Goal: Task Accomplishment & Management: Use online tool/utility

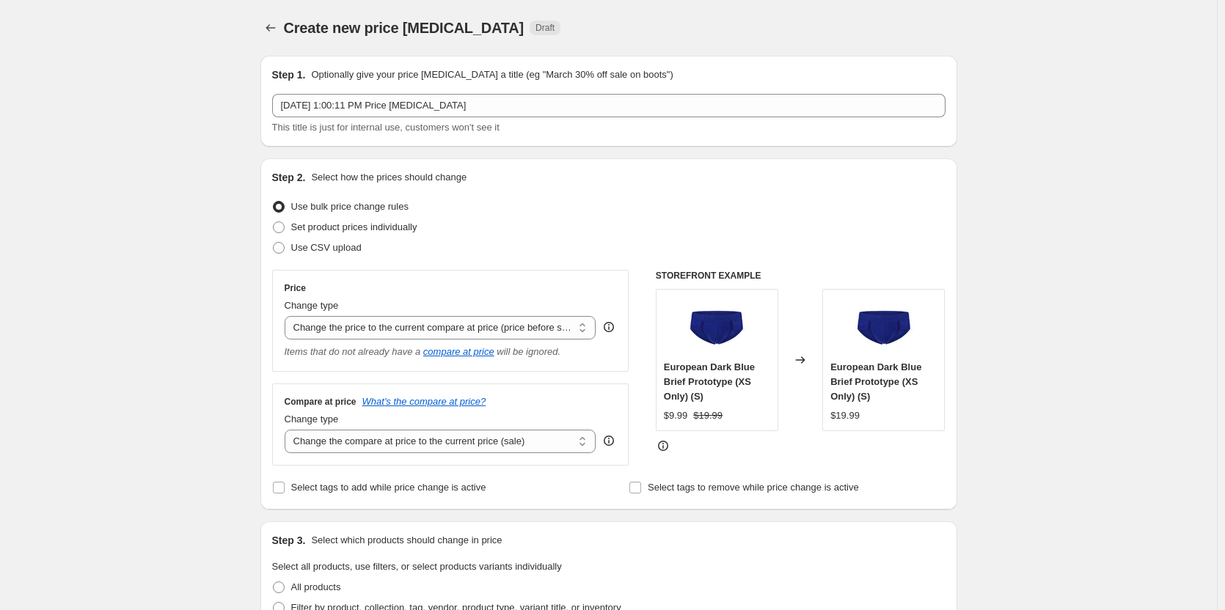
select select "ecap"
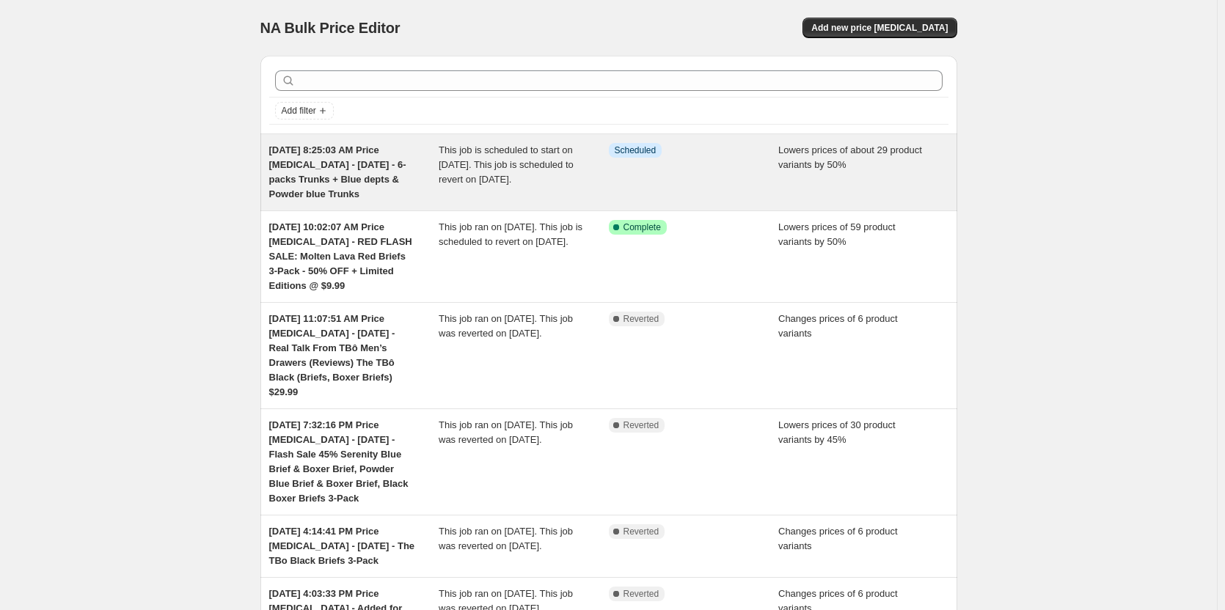
click at [641, 172] on div "Info Scheduled" at bounding box center [694, 172] width 170 height 59
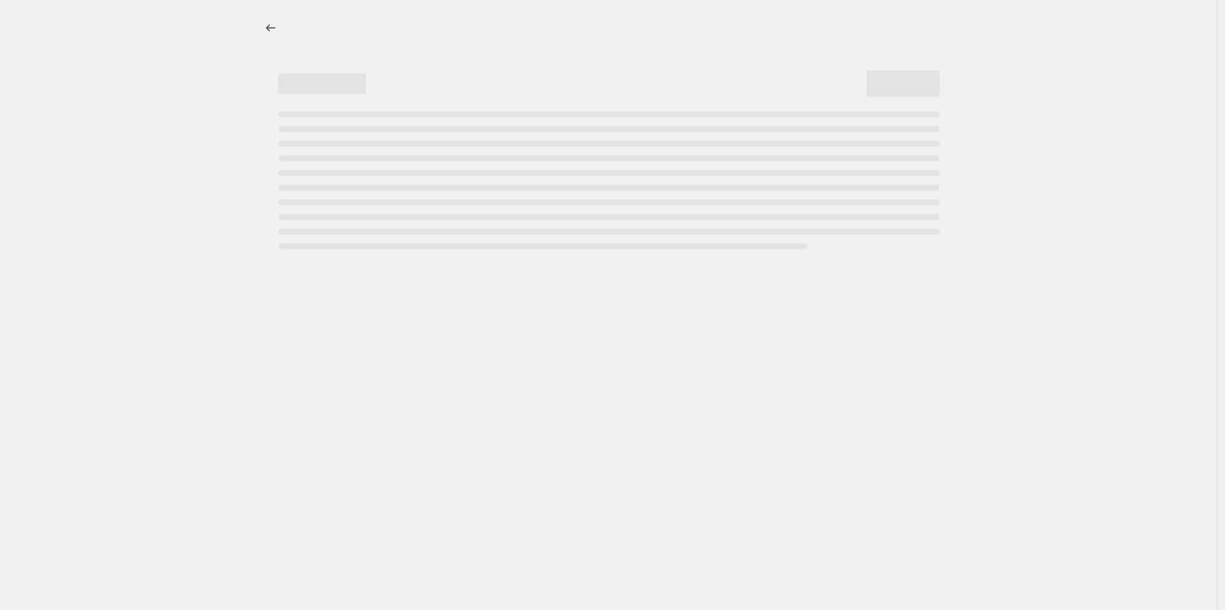
select select "percentage"
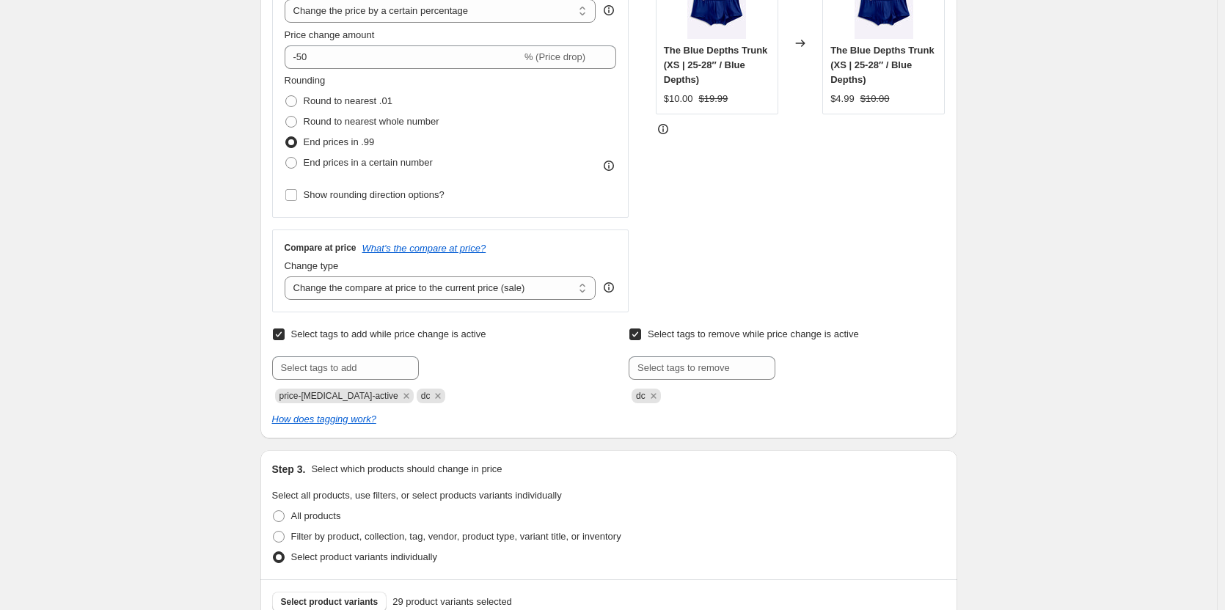
scroll to position [440, 0]
click at [513, 290] on select "Change the compare at price to the current price (sale) Change the compare at p…" at bounding box center [441, 286] width 312 height 23
click at [287, 275] on select "Change the compare at price to the current price (sale) Change the compare at p…" at bounding box center [441, 286] width 312 height 23
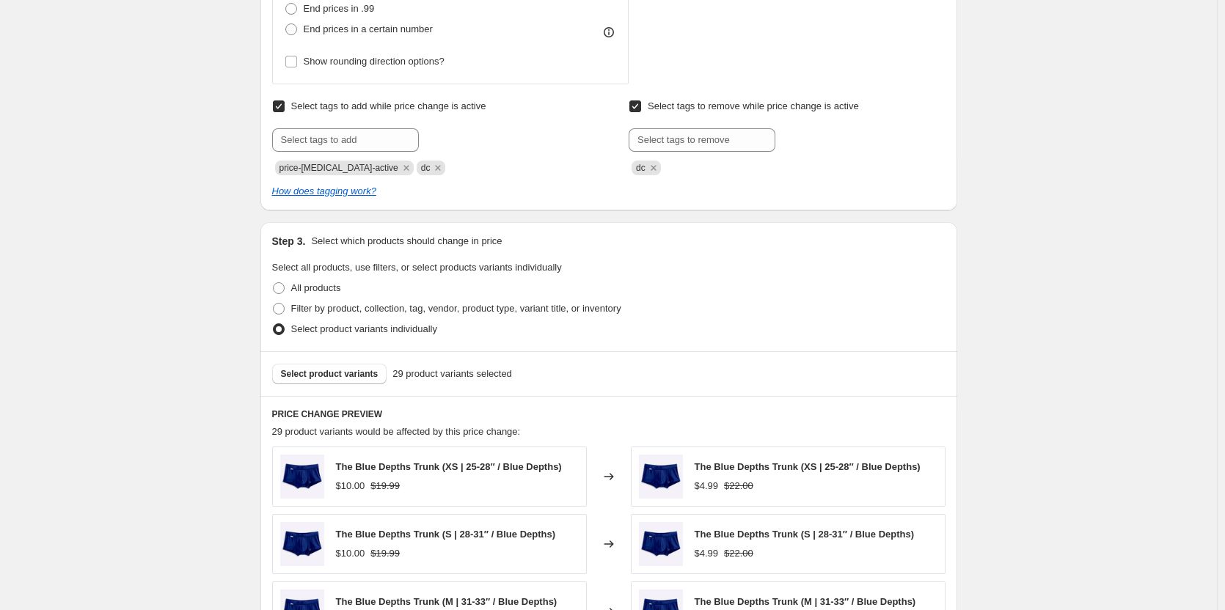
scroll to position [660, 0]
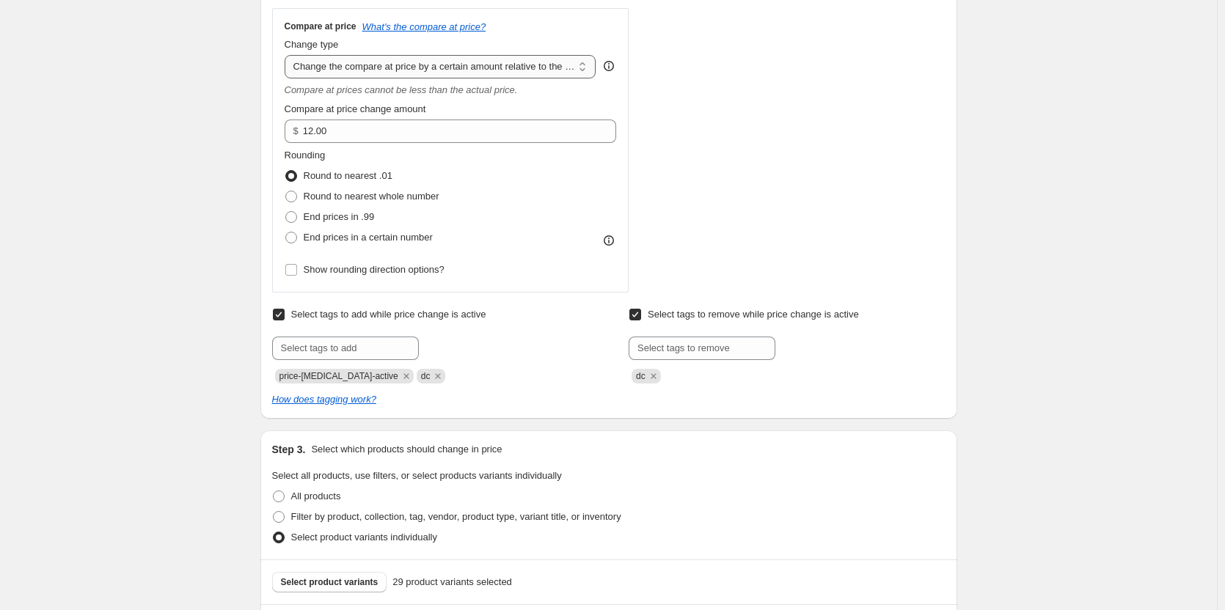
click at [437, 63] on select "Change the compare at price to the current price (sale) Change the compare at p…" at bounding box center [441, 66] width 312 height 23
select select "pp"
click at [287, 55] on select "Change the compare at price to the current price (sale) Change the compare at p…" at bounding box center [441, 66] width 312 height 23
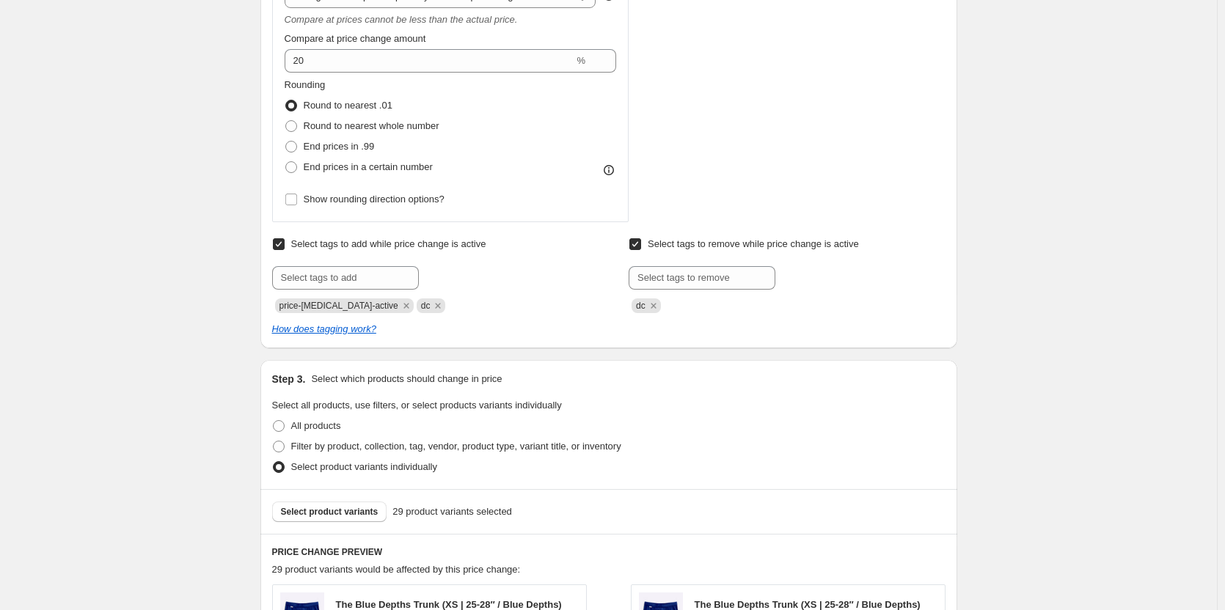
scroll to position [513, 0]
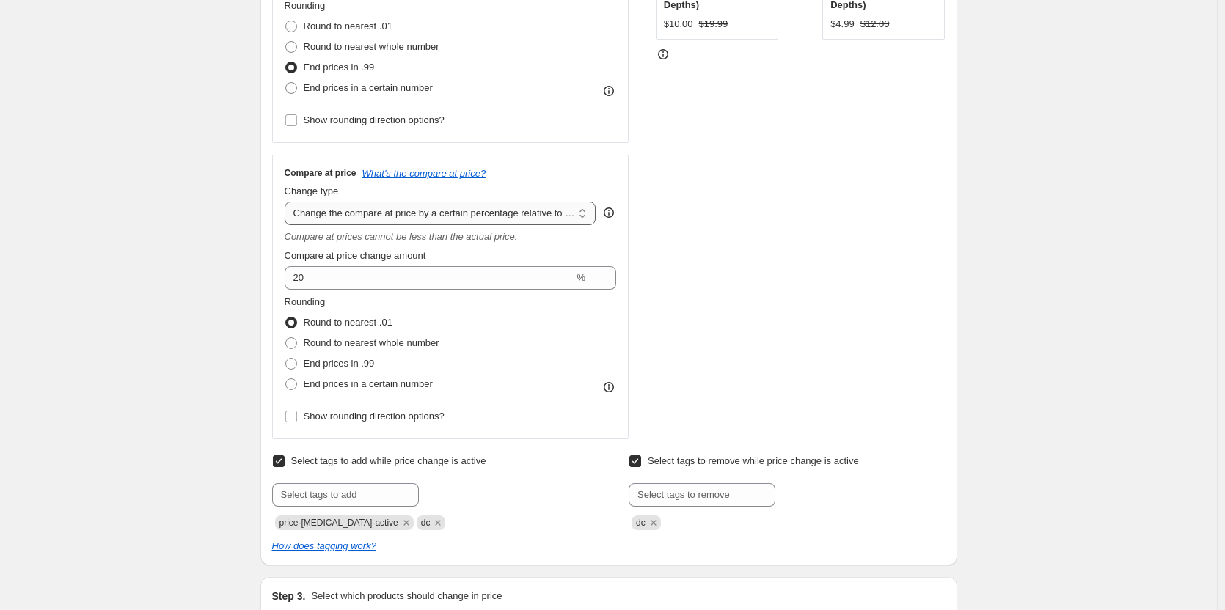
click at [481, 218] on select "Change the compare at price to the current price (sale) Change the compare at p…" at bounding box center [441, 213] width 312 height 23
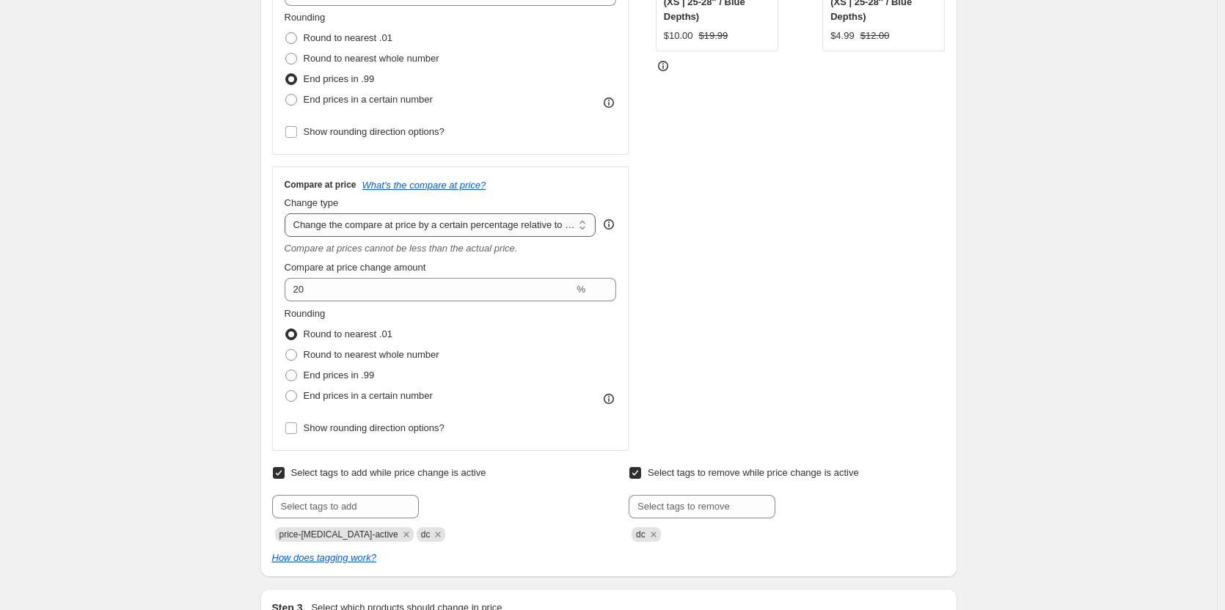
scroll to position [587, 0]
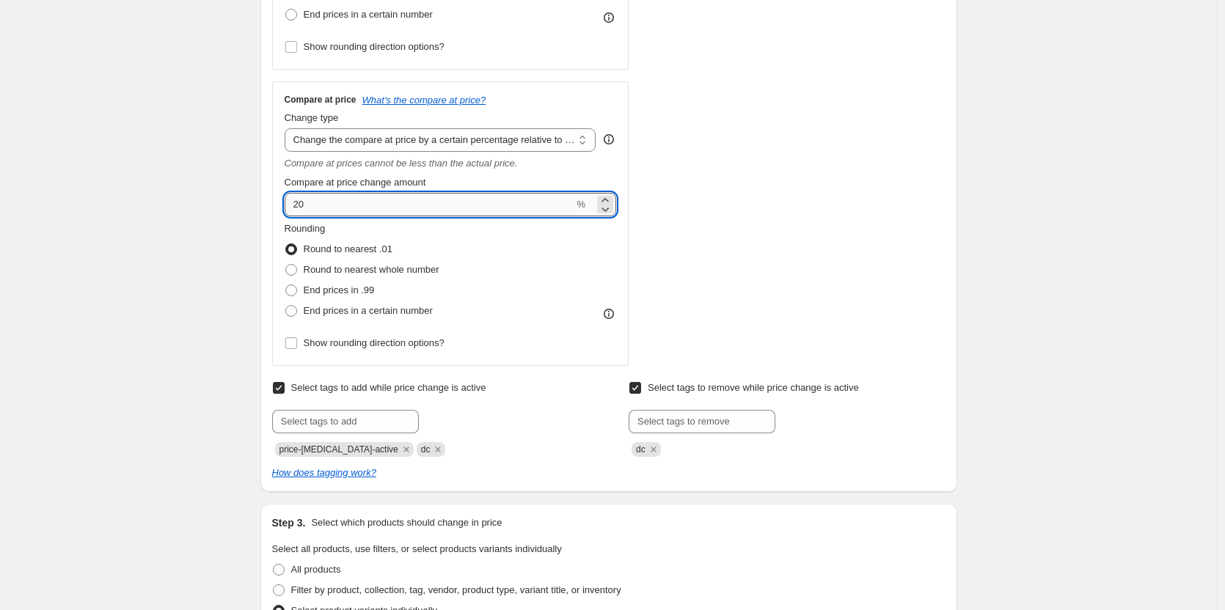
click at [423, 207] on input "20" at bounding box center [430, 204] width 290 height 23
click at [609, 210] on icon at bounding box center [605, 210] width 7 height 4
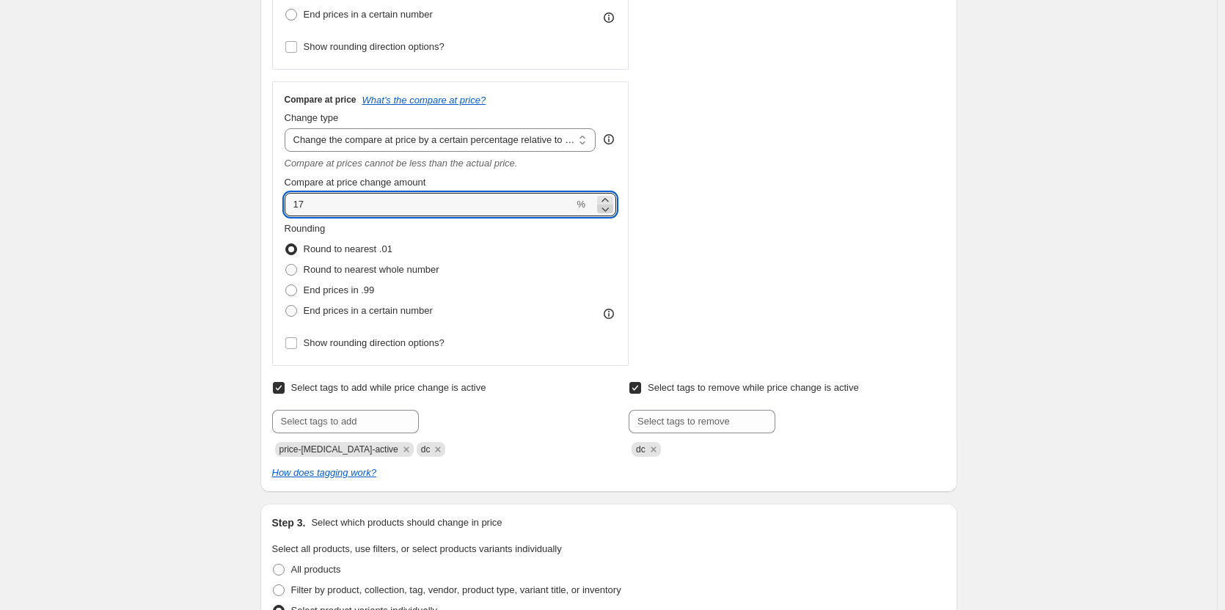
click at [609, 210] on icon at bounding box center [605, 210] width 7 height 4
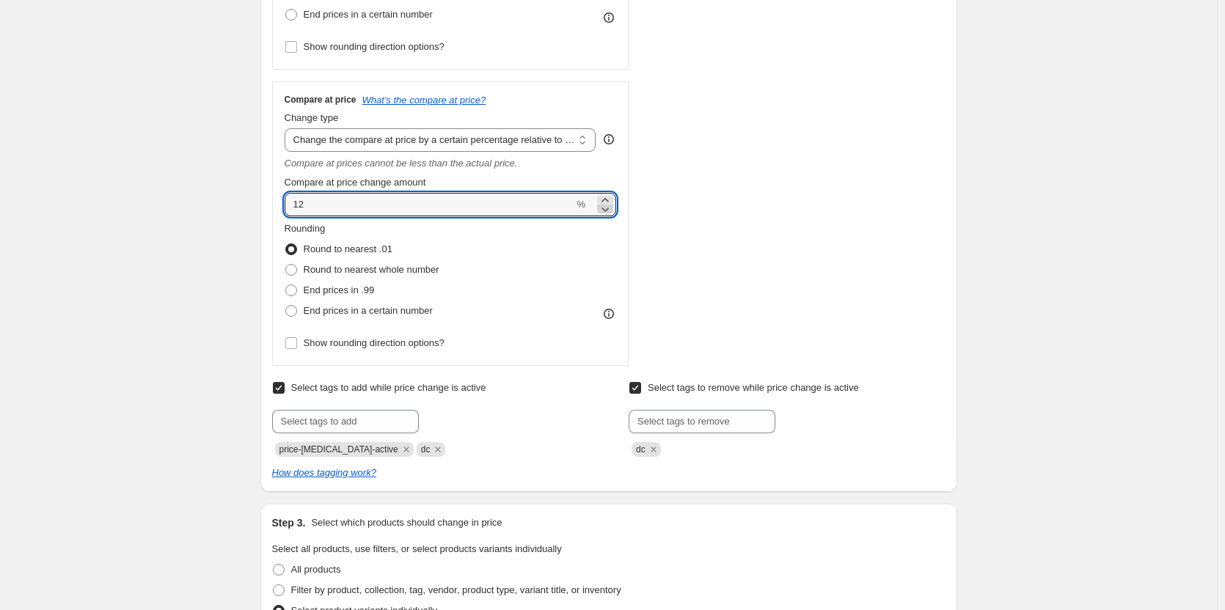
click at [609, 210] on icon at bounding box center [605, 210] width 7 height 4
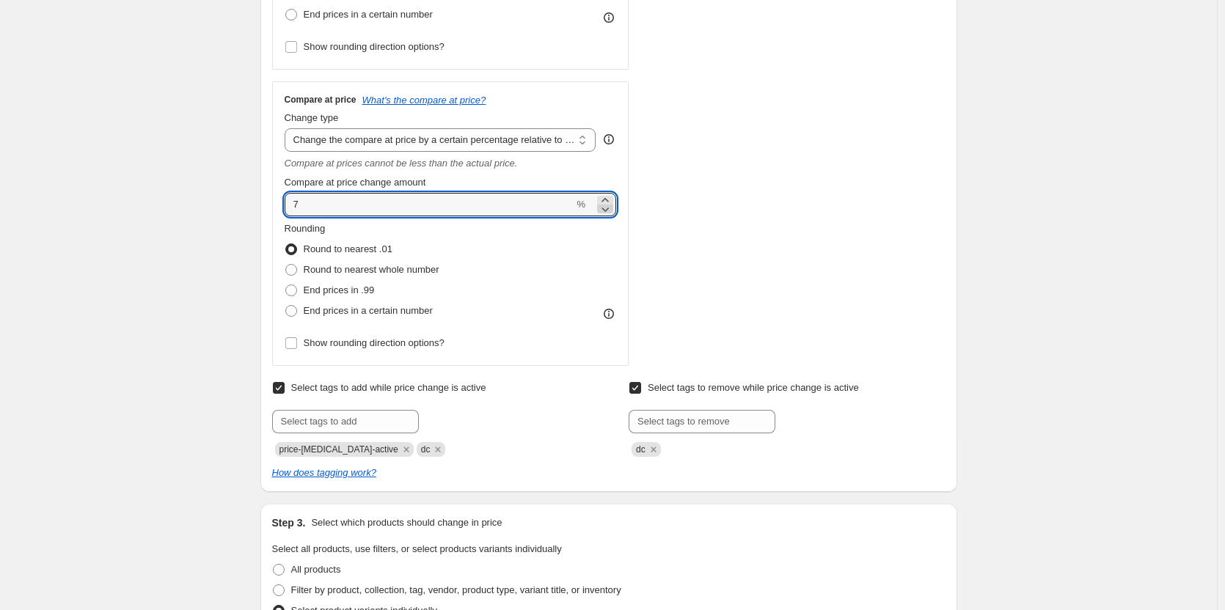
click at [609, 210] on icon at bounding box center [605, 210] width 7 height 4
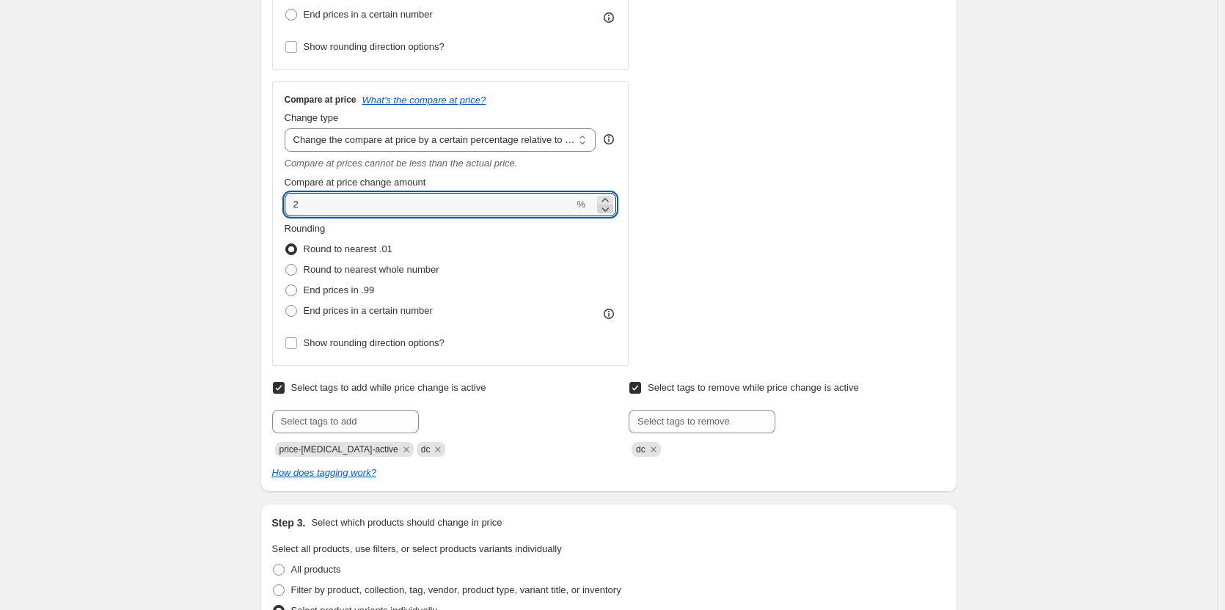
click at [609, 210] on icon at bounding box center [605, 210] width 7 height 4
type input "0"
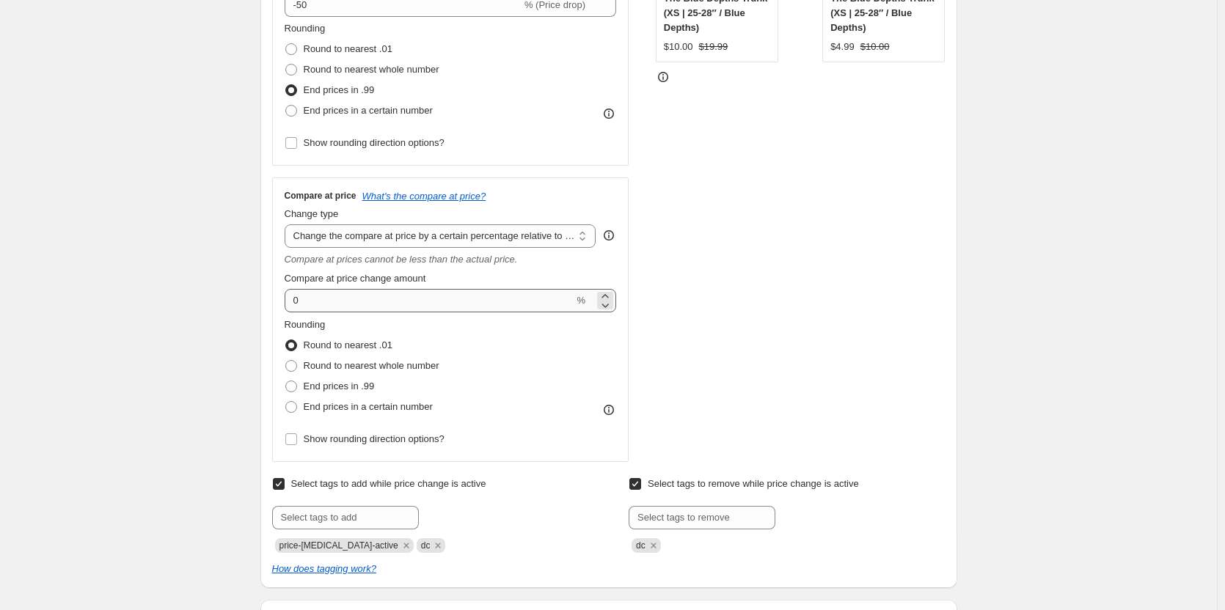
scroll to position [513, 0]
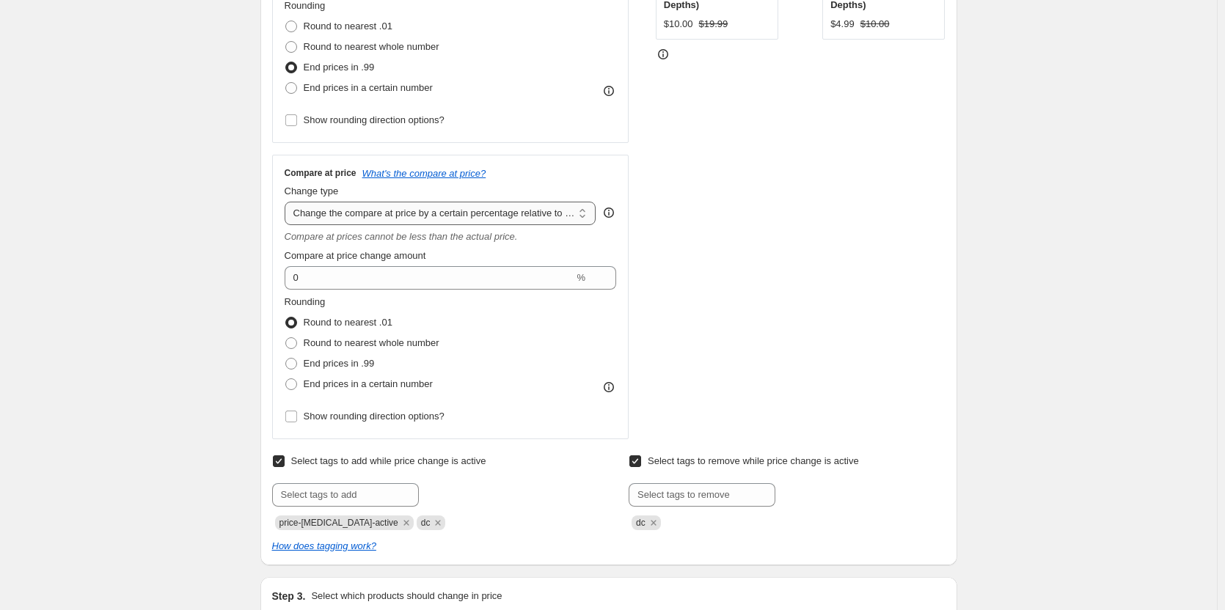
click at [447, 213] on select "Change the compare at price to the current price (sale) Change the compare at p…" at bounding box center [441, 213] width 312 height 23
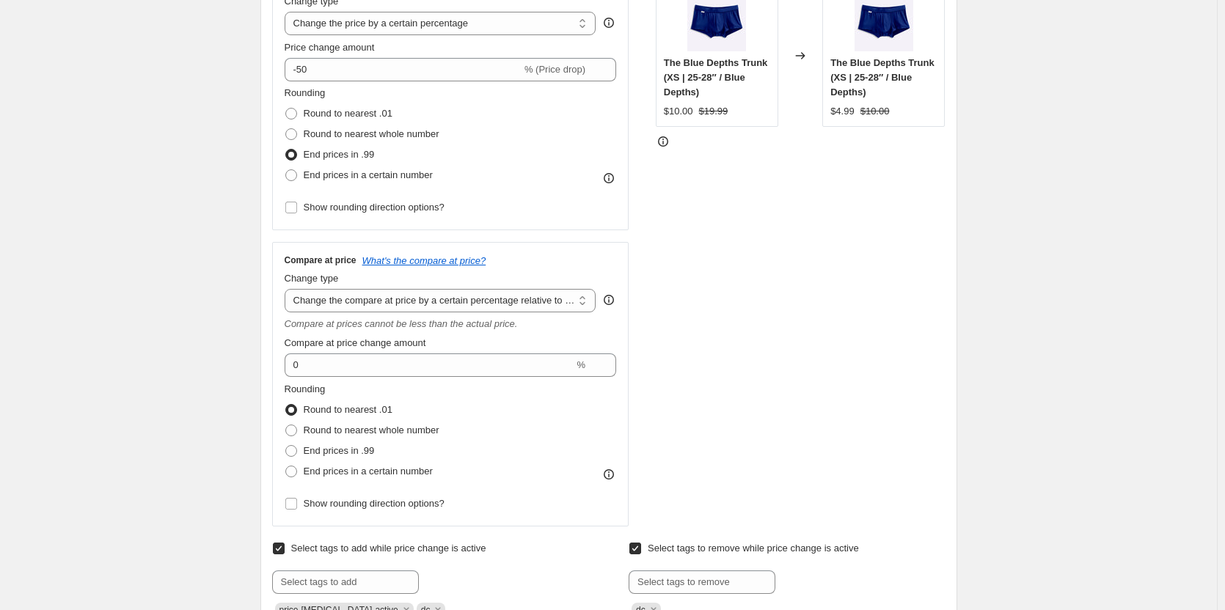
scroll to position [220, 0]
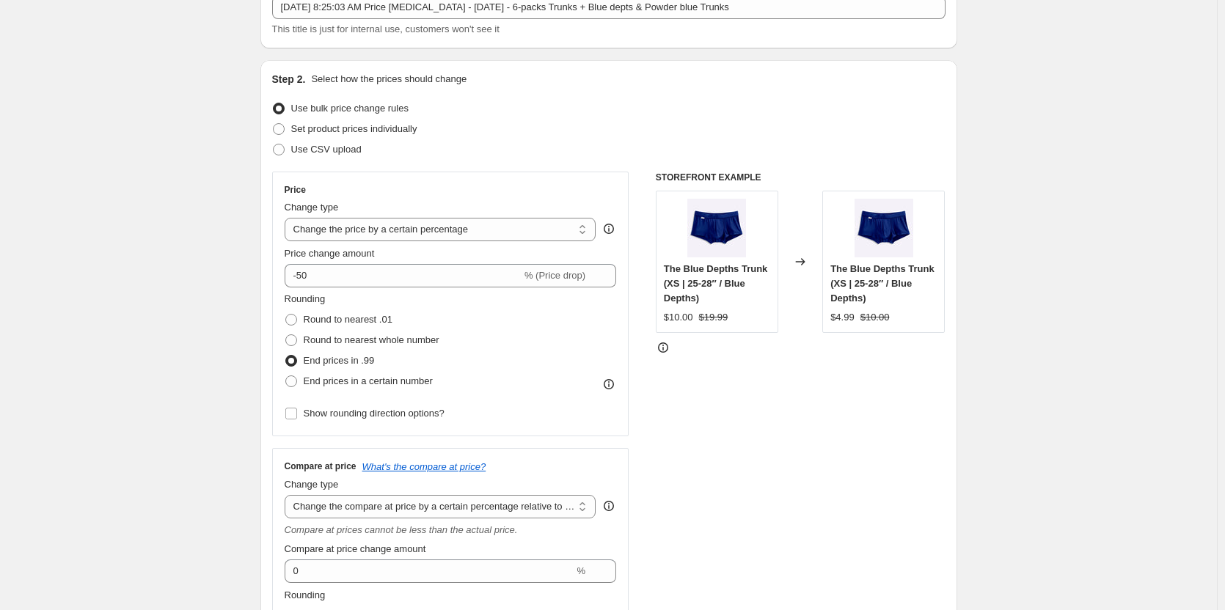
click at [477, 213] on div "Change type" at bounding box center [441, 207] width 312 height 15
click at [480, 224] on select "Change the price to a certain amount Change the price by a certain amount Chang…" at bounding box center [441, 229] width 312 height 23
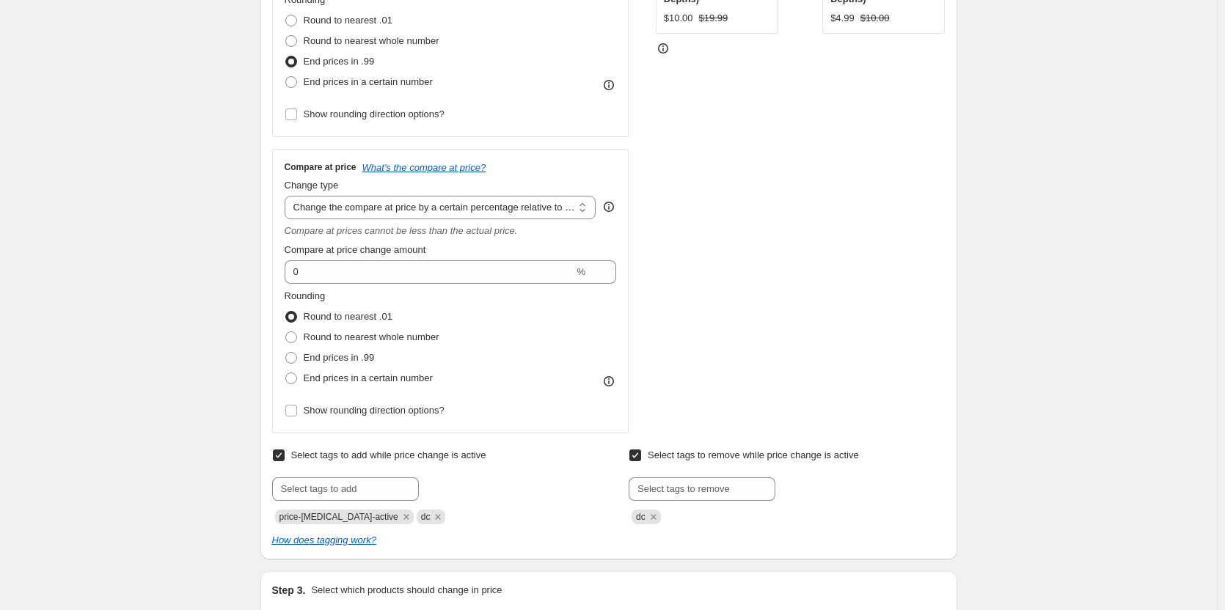
scroll to position [513, 0]
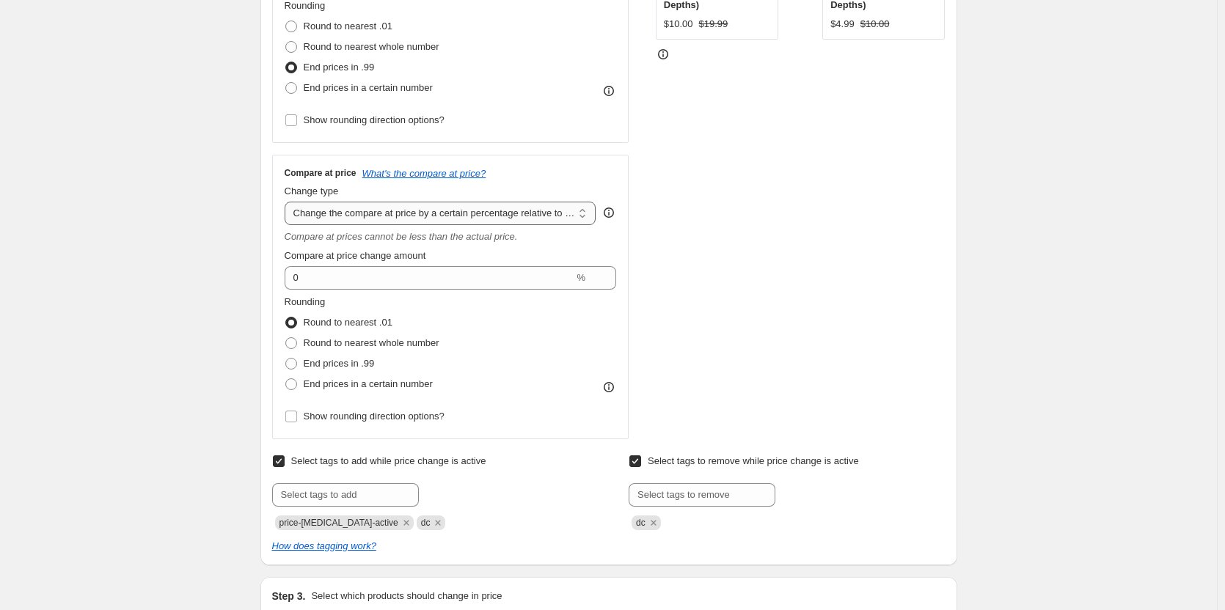
click at [507, 219] on select "Change the compare at price to the current price (sale) Change the compare at p…" at bounding box center [441, 213] width 312 height 23
click at [287, 202] on select "Change the compare at price to the current price (sale) Change the compare at p…" at bounding box center [441, 213] width 312 height 23
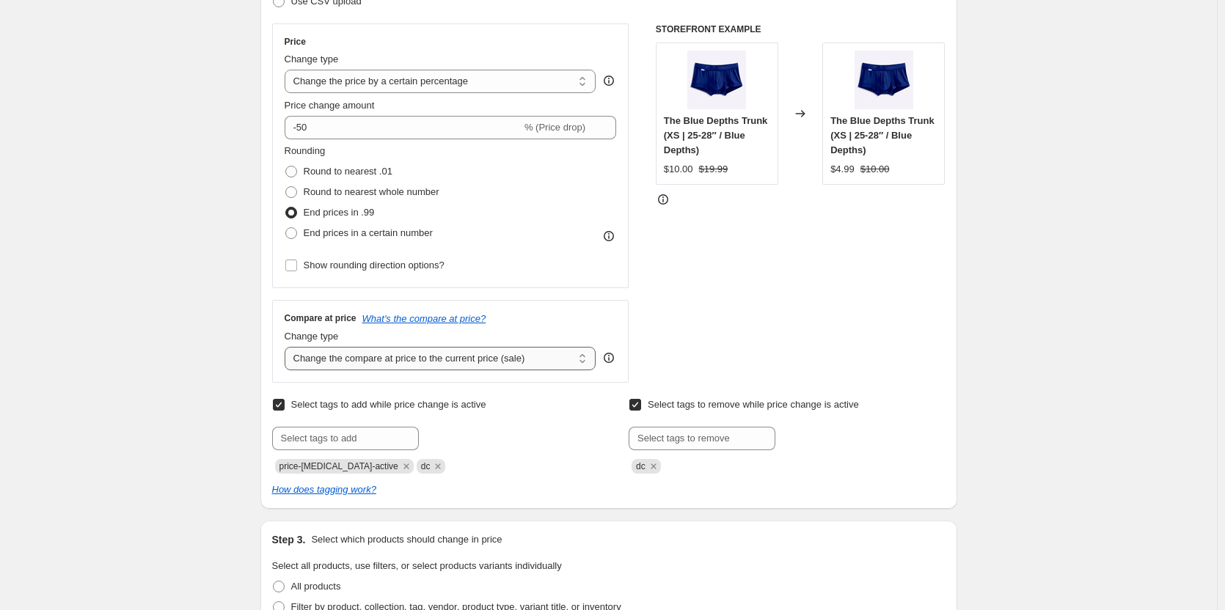
scroll to position [367, 0]
click at [469, 360] on select "Change the compare at price to the current price (sale) Change the compare at p…" at bounding box center [441, 359] width 312 height 23
select select "no_change"
click at [287, 348] on select "Change the compare at price to the current price (sale) Change the compare at p…" at bounding box center [441, 359] width 312 height 23
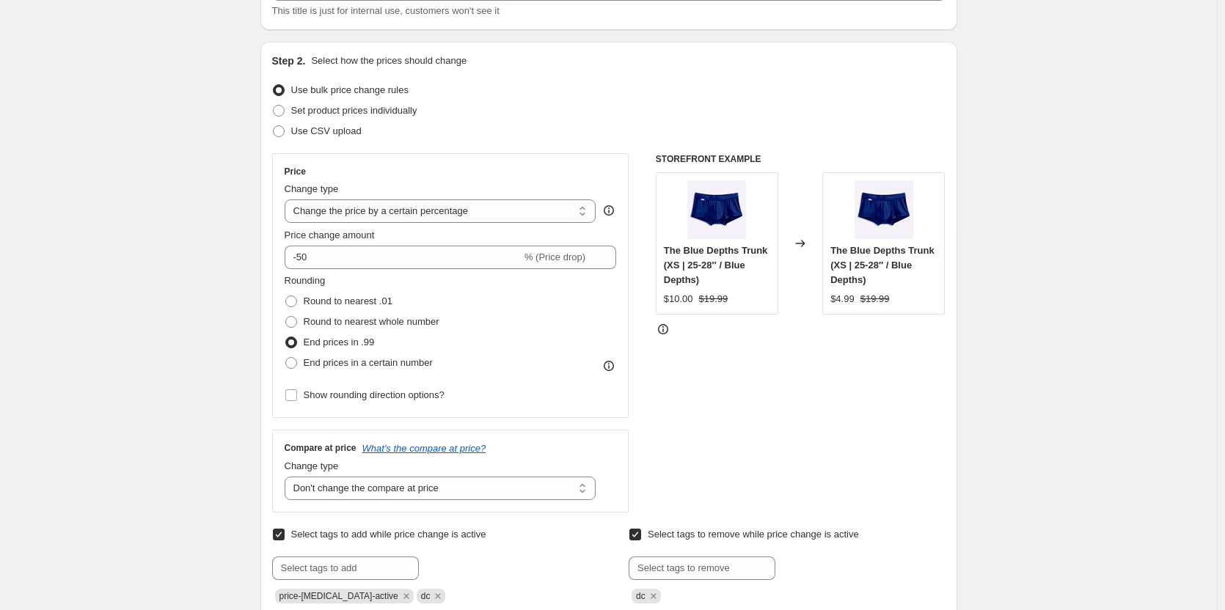
scroll to position [220, 0]
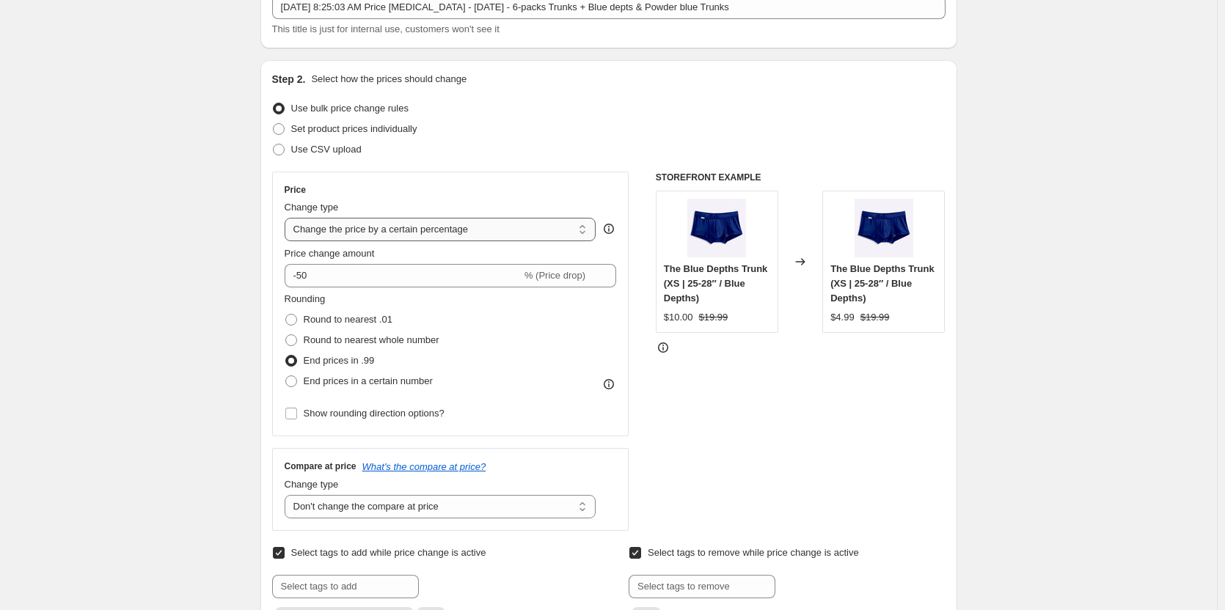
click at [490, 227] on select "Change the price to a certain amount Change the price by a certain amount Chang…" at bounding box center [441, 229] width 312 height 23
select select "ecap"
click at [287, 218] on select "Change the price to a certain amount Change the price by a certain amount Chang…" at bounding box center [441, 229] width 312 height 23
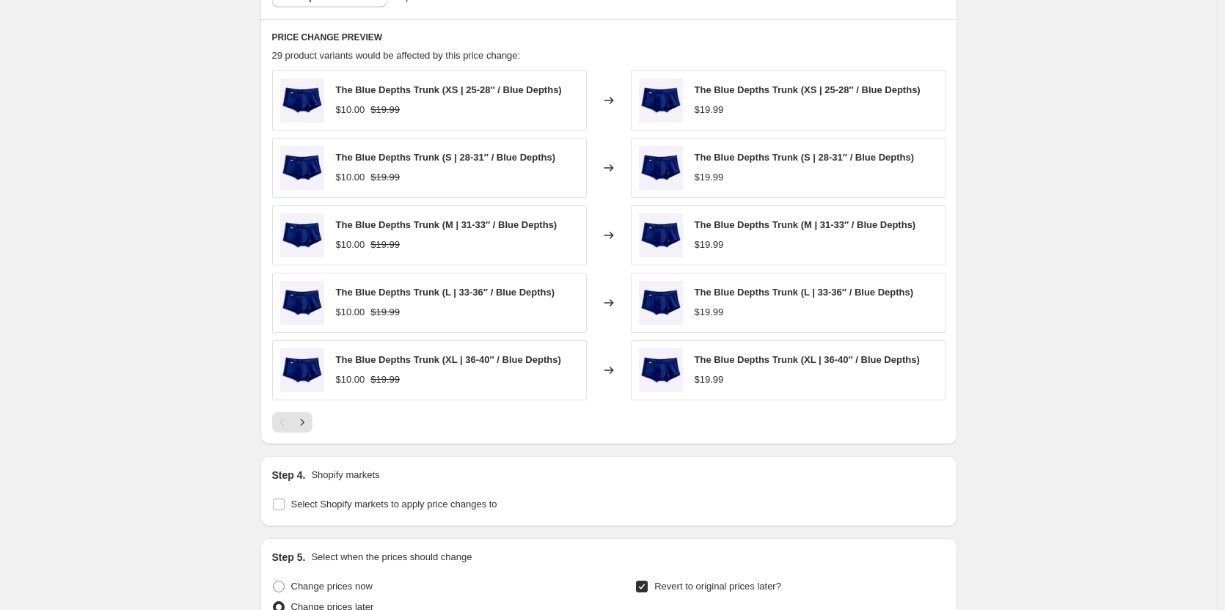
scroll to position [807, 0]
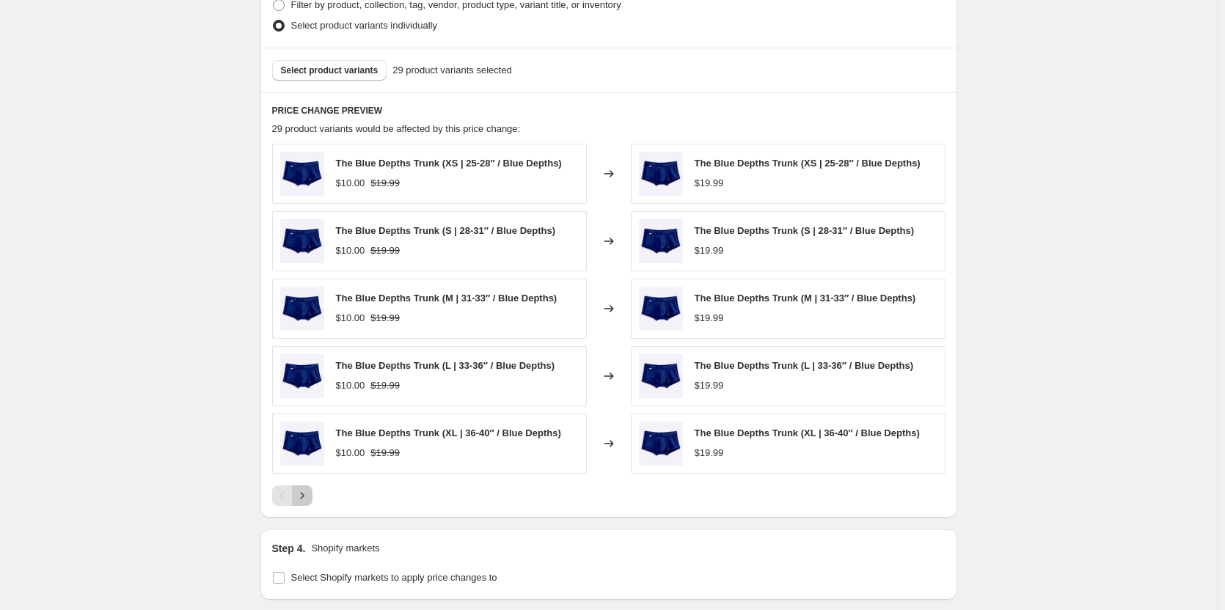
click at [301, 502] on icon "Next" at bounding box center [302, 495] width 15 height 15
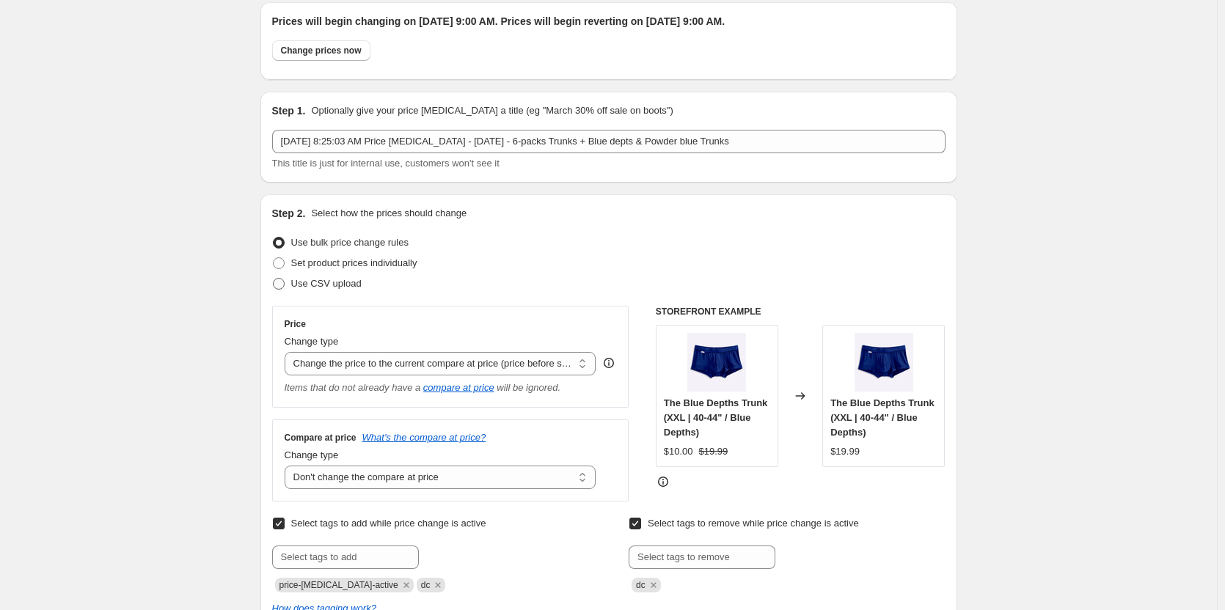
scroll to position [220, 0]
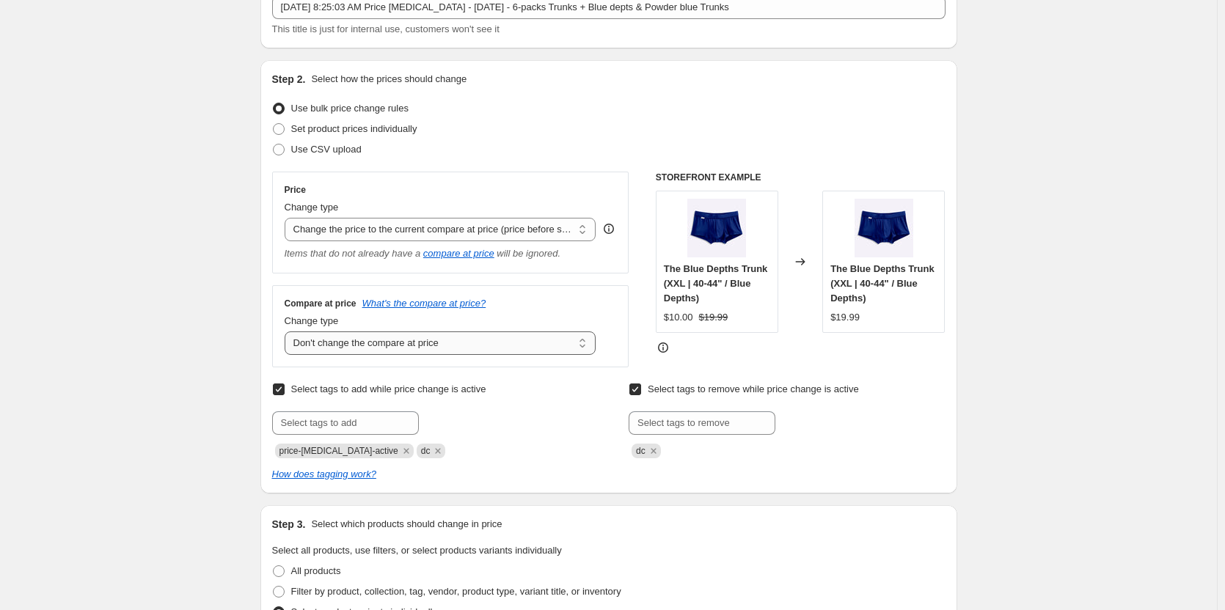
click at [420, 345] on select "Change the compare at price to the current price (sale) Change the compare at p…" at bounding box center [441, 342] width 312 height 23
select select "ep"
click at [287, 332] on select "Change the compare at price to the current price (sale) Change the compare at p…" at bounding box center [441, 342] width 312 height 23
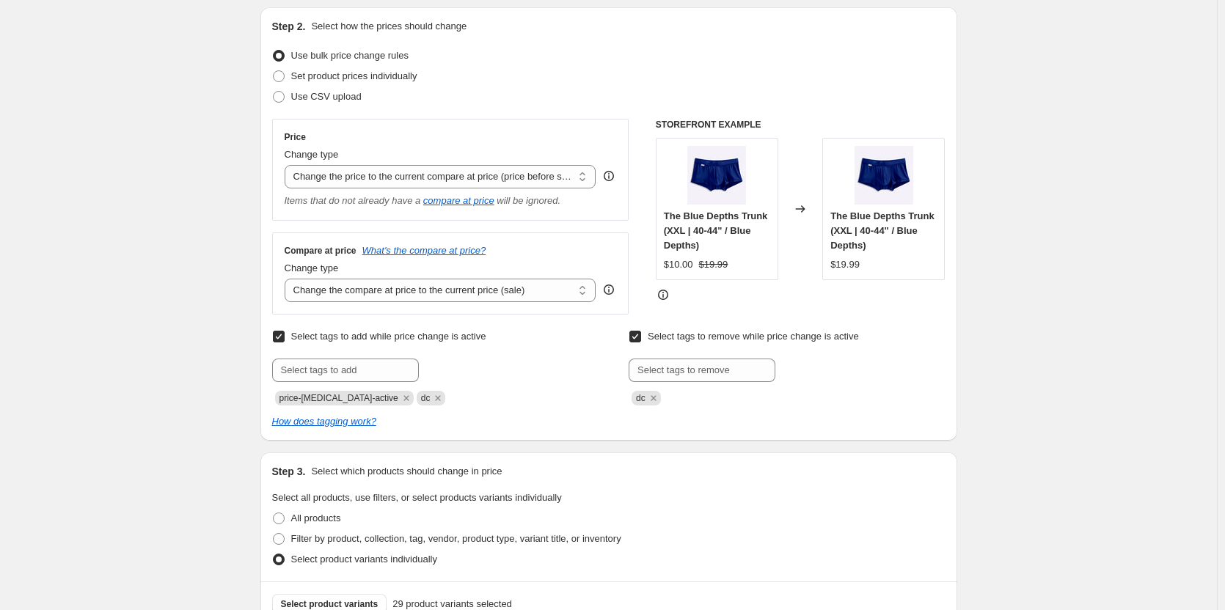
scroll to position [293, 0]
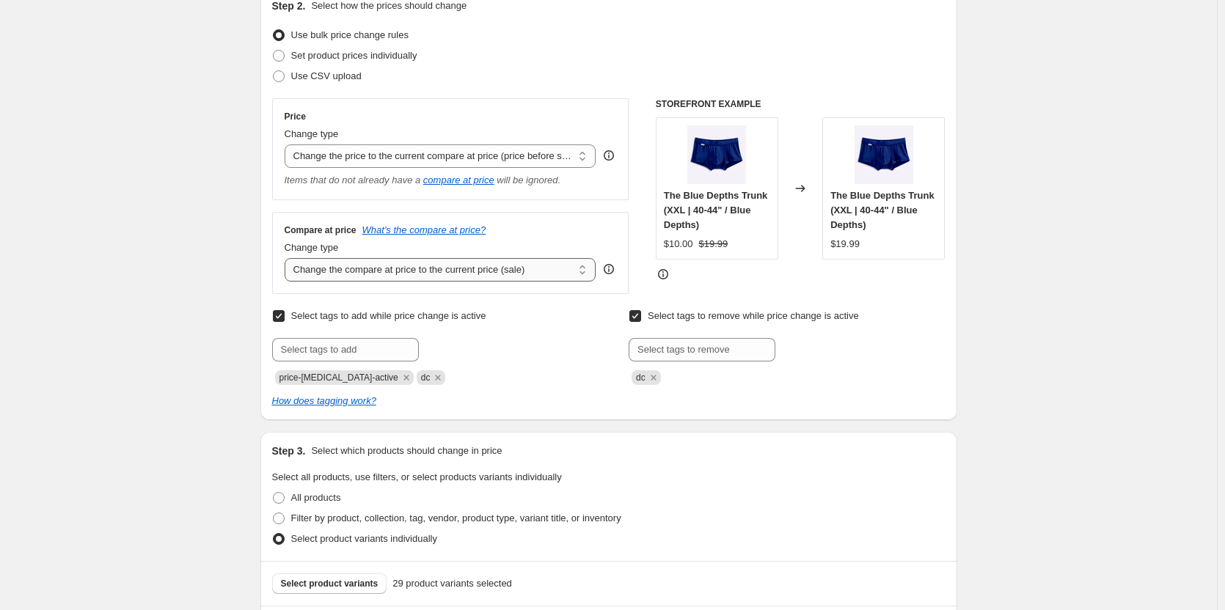
click at [381, 263] on select "Change the compare at price to the current price (sale) Change the compare at p…" at bounding box center [441, 269] width 312 height 23
click at [533, 215] on div "Compare at price What's the compare at price? Change type Change the compare at…" at bounding box center [450, 253] width 357 height 82
click at [429, 271] on select "Change the compare at price to the current price (sale) Change the compare at p…" at bounding box center [441, 269] width 312 height 23
click at [287, 259] on select "Change the compare at price to the current price (sale) Change the compare at p…" at bounding box center [441, 269] width 312 height 23
click at [421, 143] on div "Change type Change the price to a certain amount Change the price by a certain …" at bounding box center [441, 147] width 312 height 41
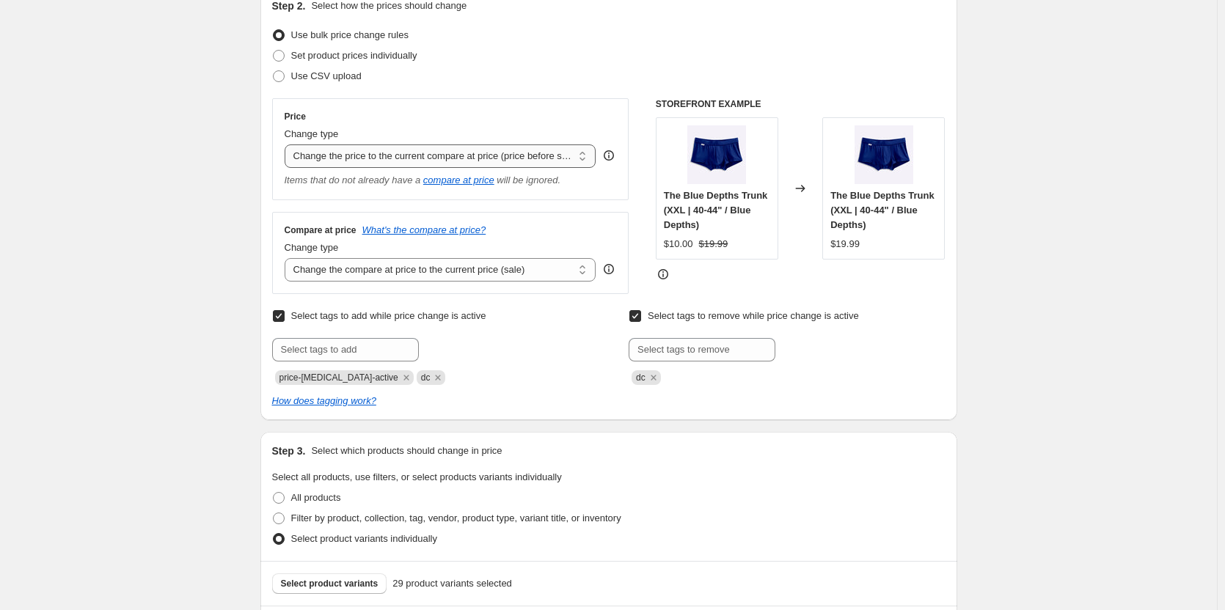
click at [421, 144] on select "Change the price to a certain amount Change the price by a certain amount Chang…" at bounding box center [441, 155] width 312 height 23
click at [287, 144] on select "Change the price to a certain amount Change the price by a certain amount Chang…" at bounding box center [441, 155] width 312 height 23
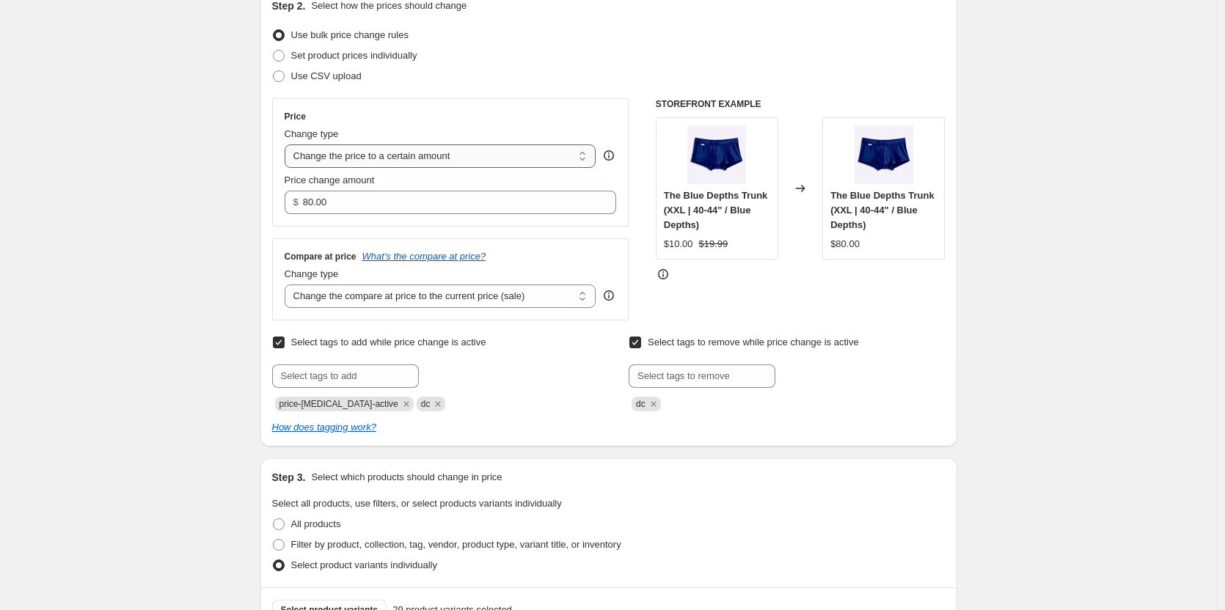
click at [423, 162] on select "Change the price to a certain amount Change the price by a certain amount Chang…" at bounding box center [441, 155] width 312 height 23
select select "percentage"
click at [287, 144] on select "Change the price to a certain amount Change the price by a certain amount Chang…" at bounding box center [441, 155] width 312 height 23
type input "-15"
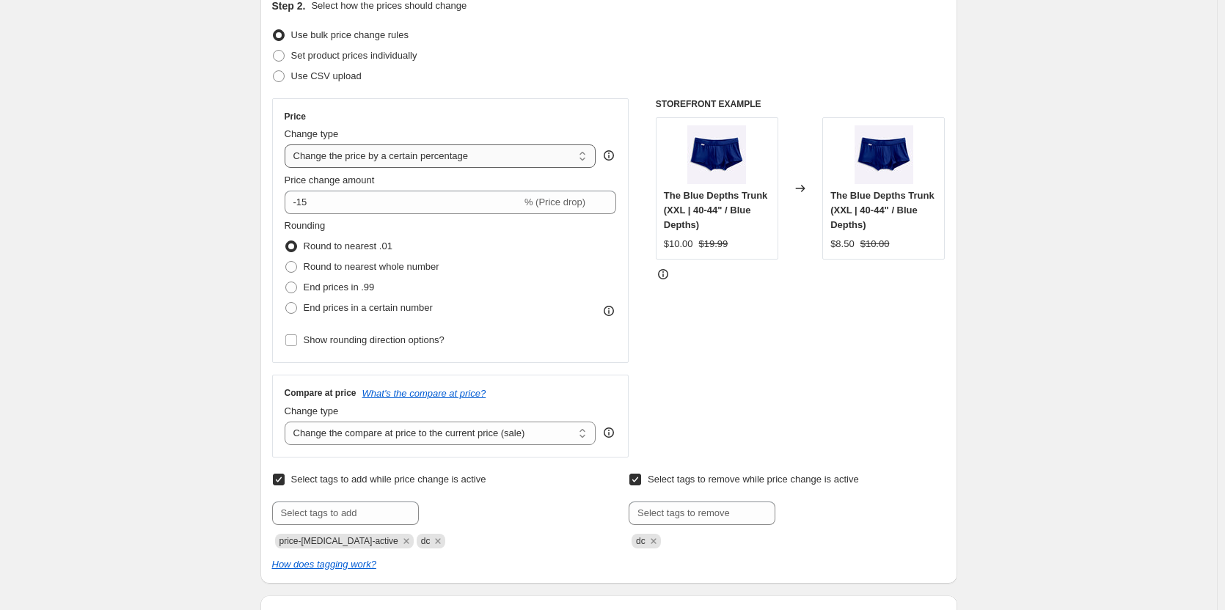
click at [434, 158] on select "Change the price to a certain amount Change the price by a certain amount Chang…" at bounding box center [441, 155] width 312 height 23
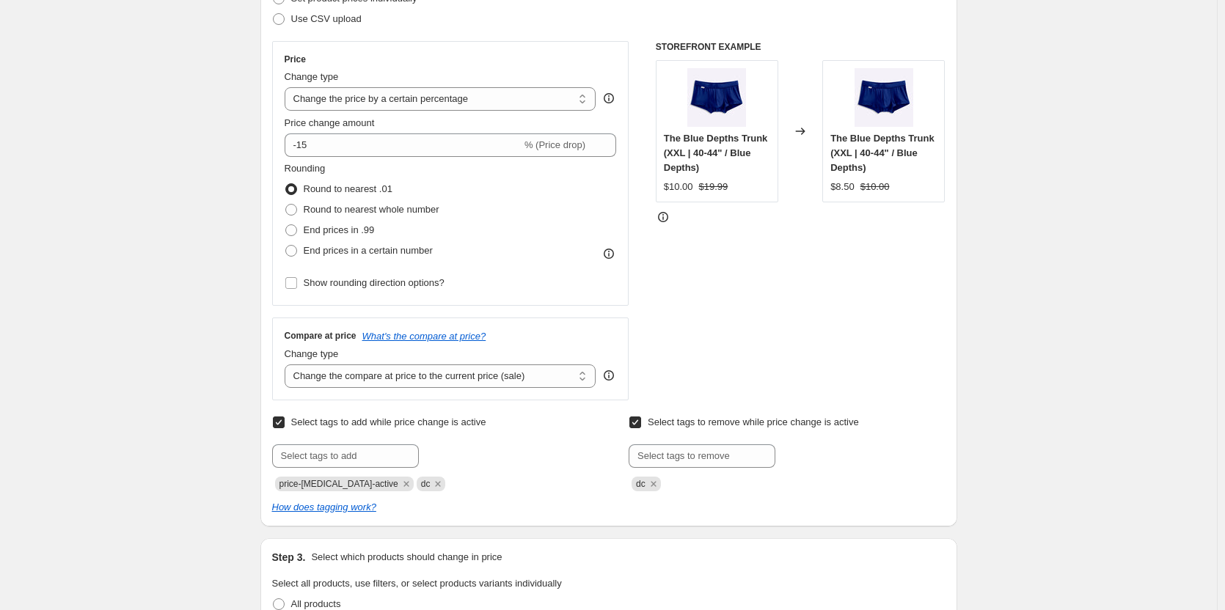
scroll to position [220, 0]
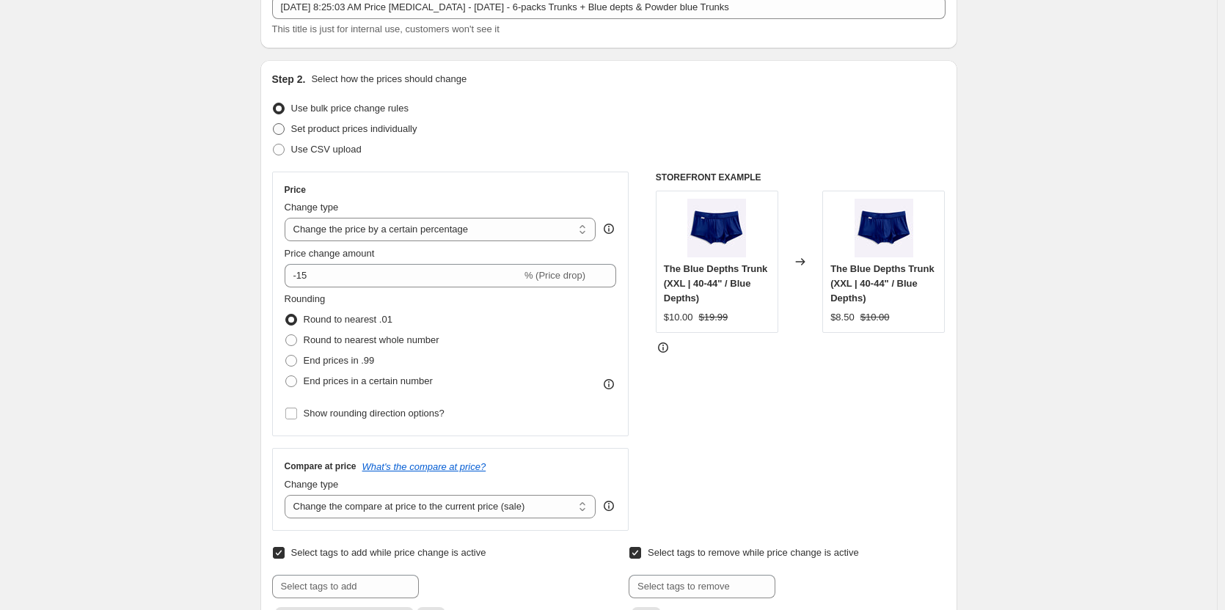
click at [330, 131] on span "Set product prices individually" at bounding box center [354, 128] width 126 height 11
click at [274, 124] on input "Set product prices individually" at bounding box center [273, 123] width 1 height 1
radio input "true"
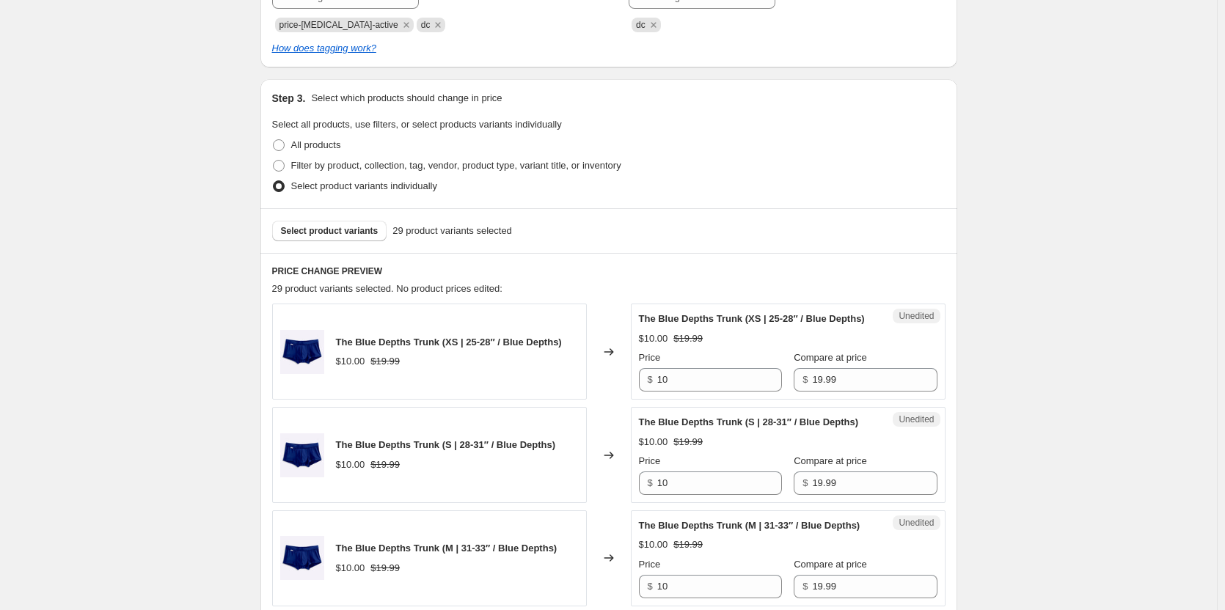
scroll to position [440, 0]
click at [704, 390] on input "10" at bounding box center [719, 378] width 125 height 23
click at [705, 387] on input "10" at bounding box center [719, 378] width 125 height 23
click at [704, 388] on input "10" at bounding box center [719, 378] width 125 height 23
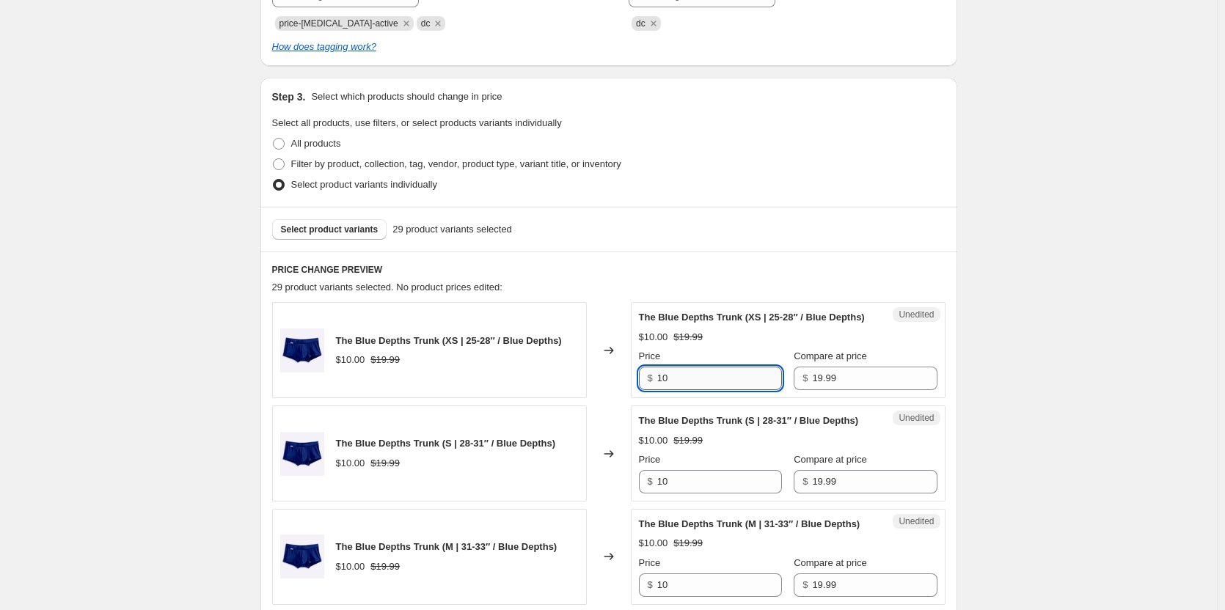
click at [704, 388] on input "10" at bounding box center [719, 378] width 125 height 23
type input "9.99"
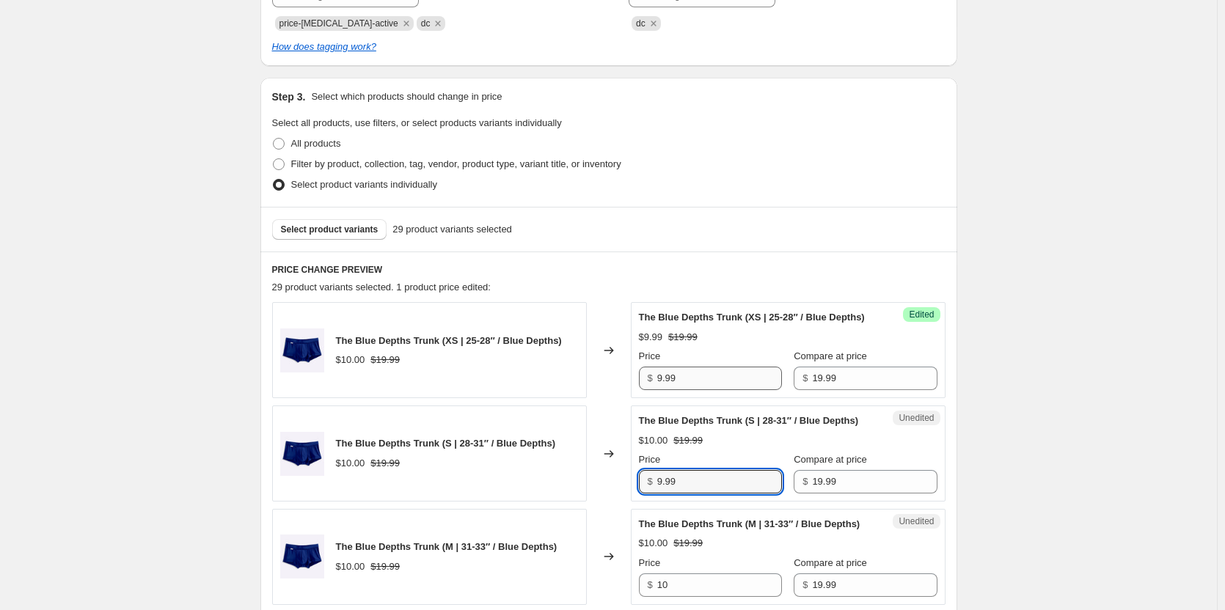
type input "9.99"
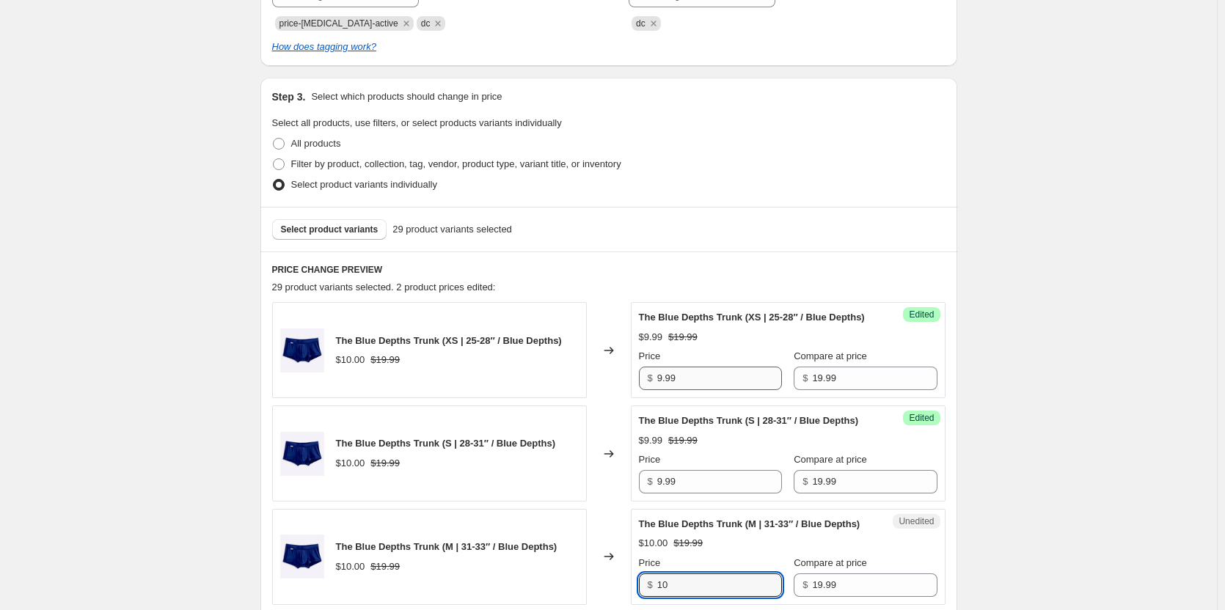
scroll to position [764, 0]
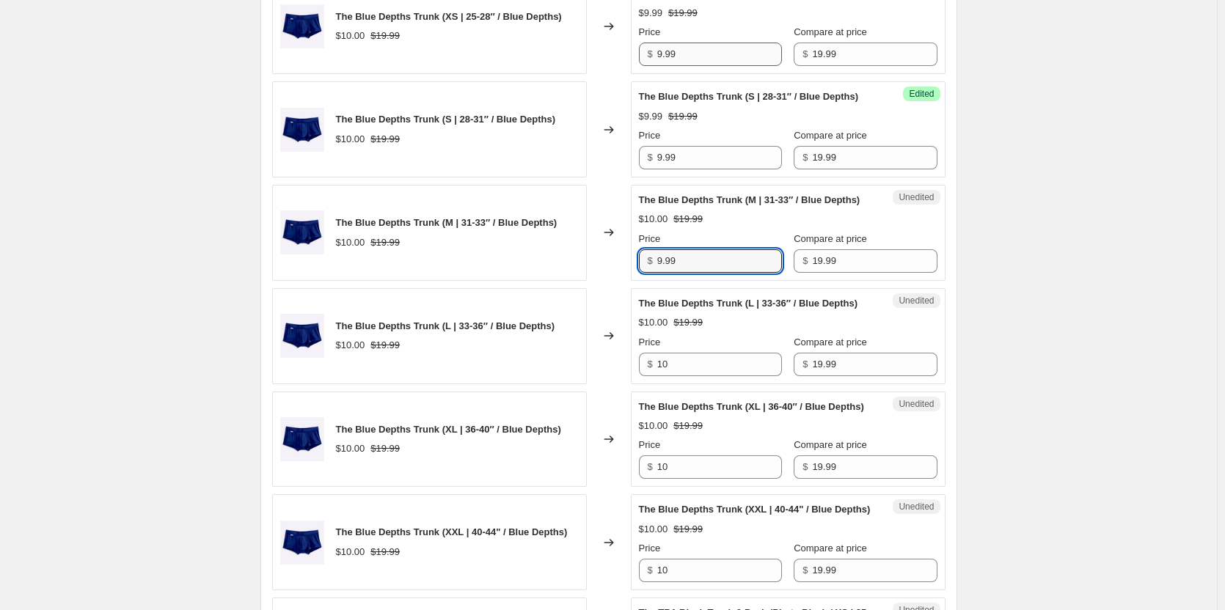
type input "9.99"
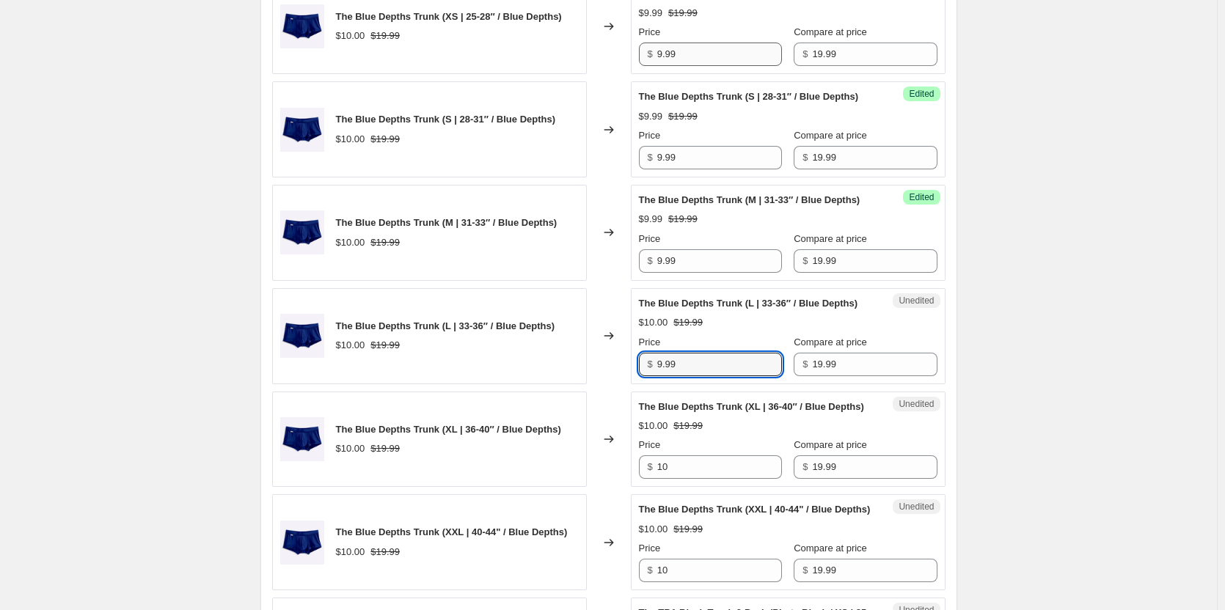
type input "9.99"
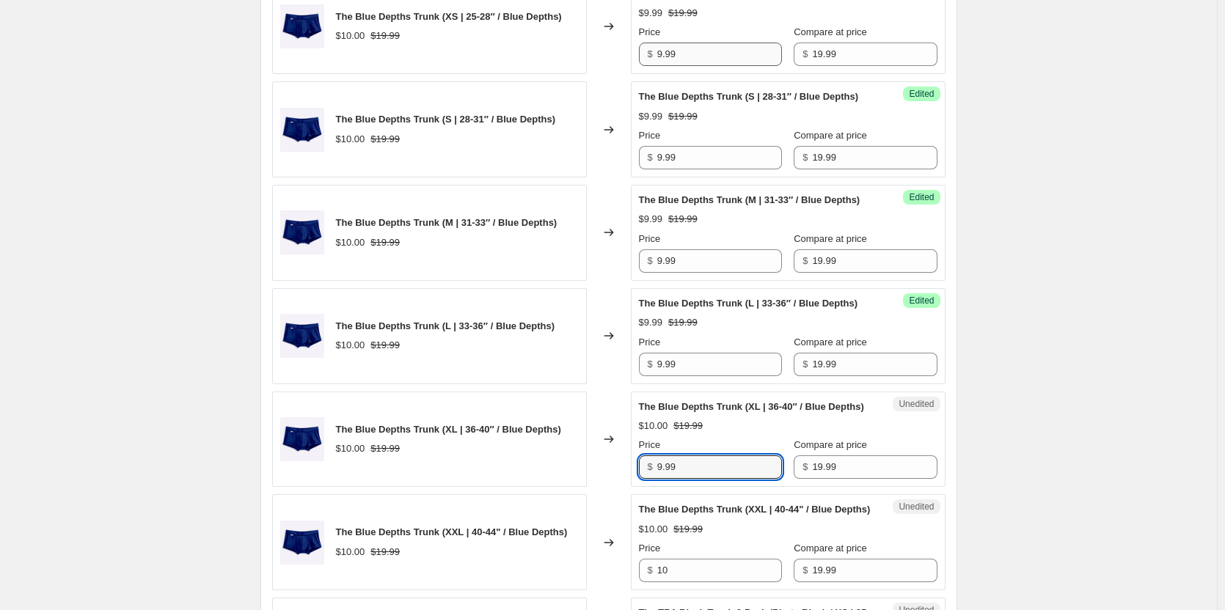
type input "9.99"
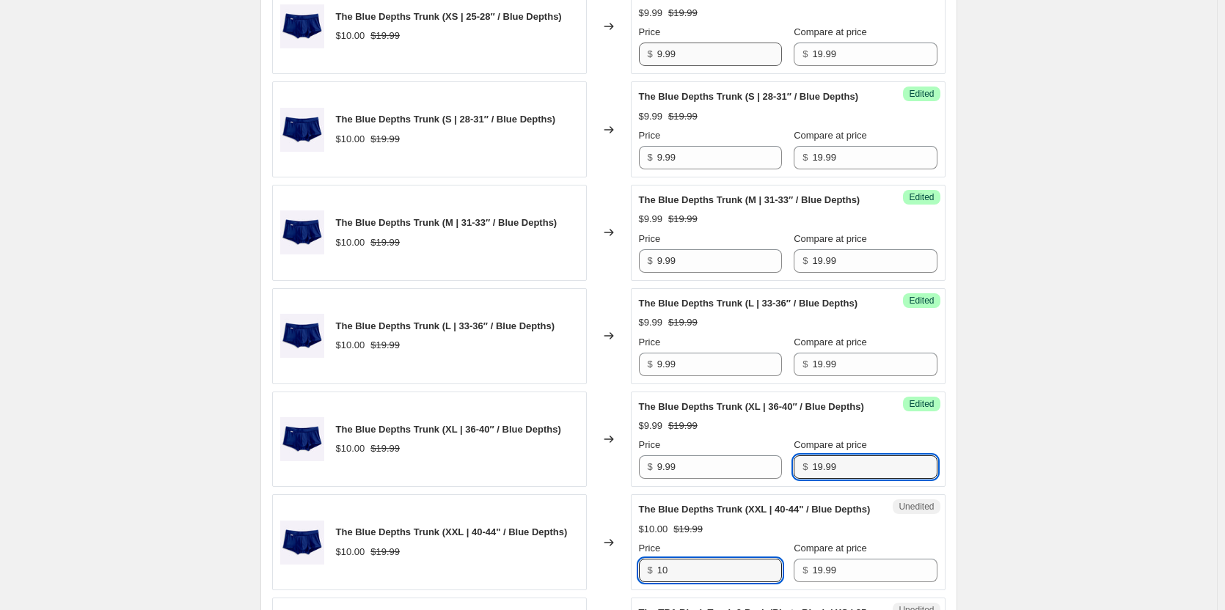
scroll to position [1118, 0]
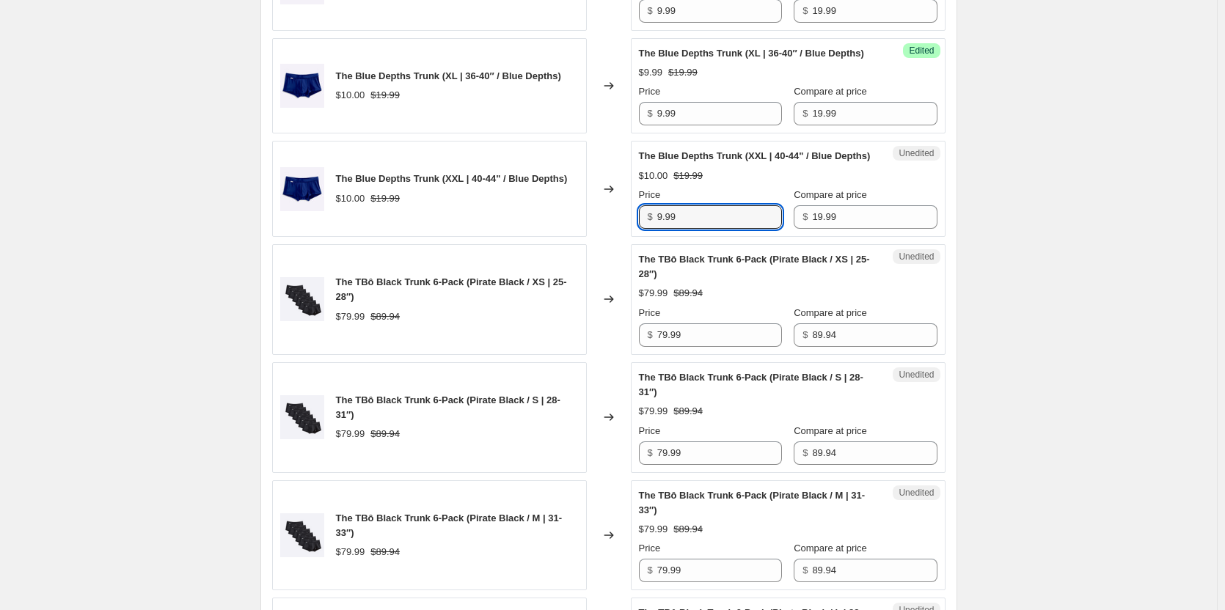
type input "9.99"
click at [677, 229] on input "9.99" at bounding box center [719, 216] width 125 height 23
click at [702, 347] on input "79.99" at bounding box center [719, 334] width 125 height 23
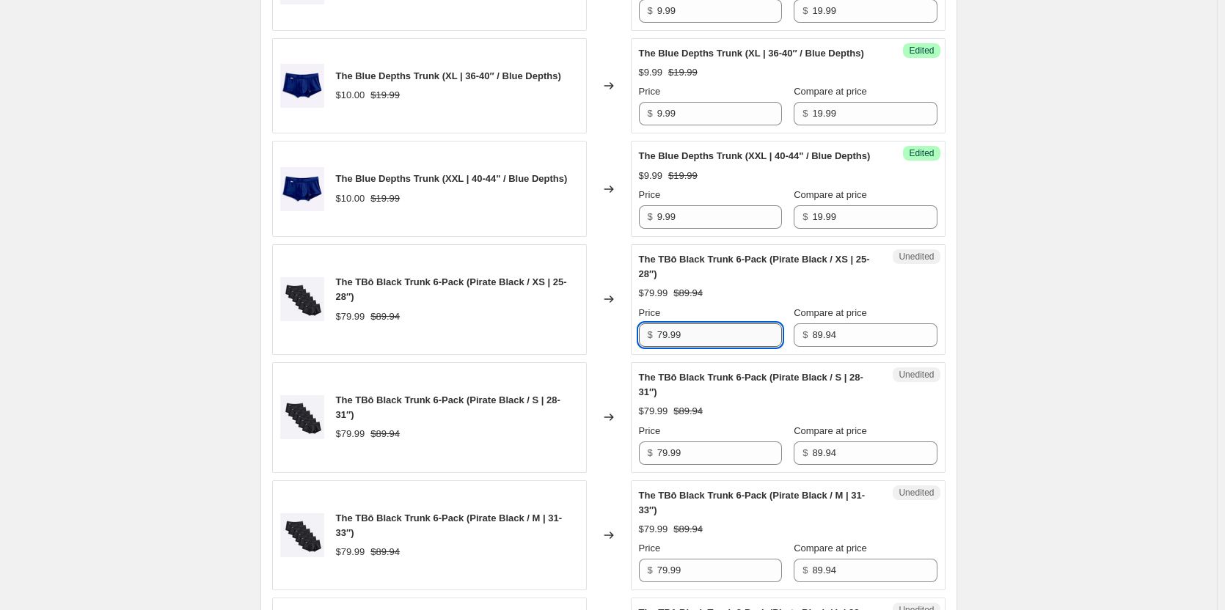
click at [702, 347] on input "79.99" at bounding box center [719, 334] width 125 height 23
type input "44.97"
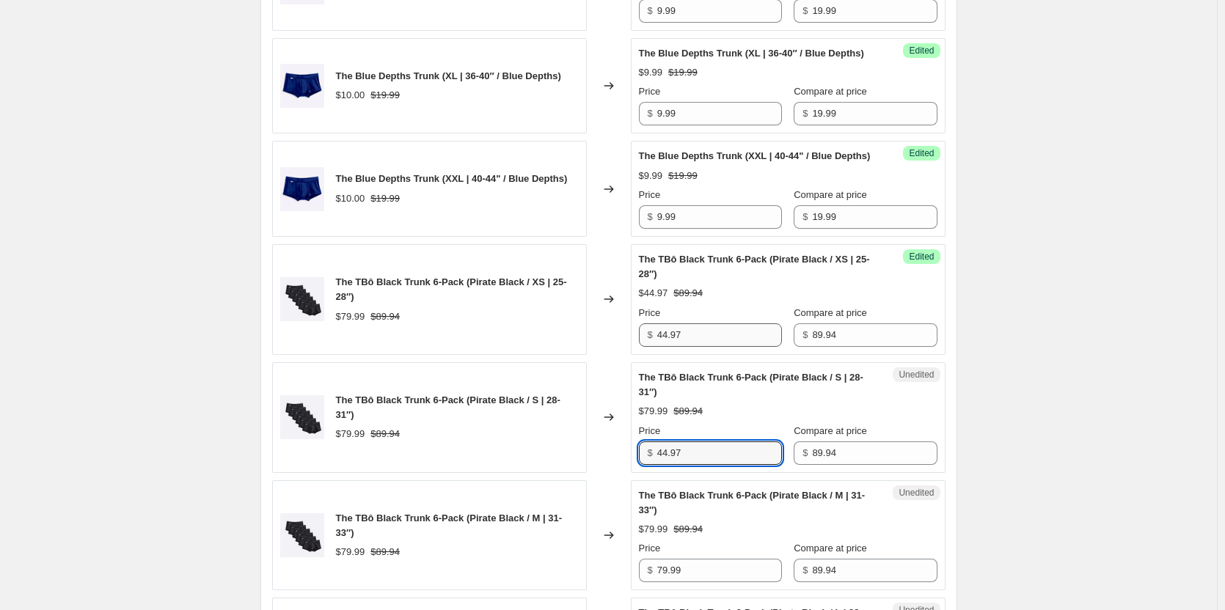
type input "44.97"
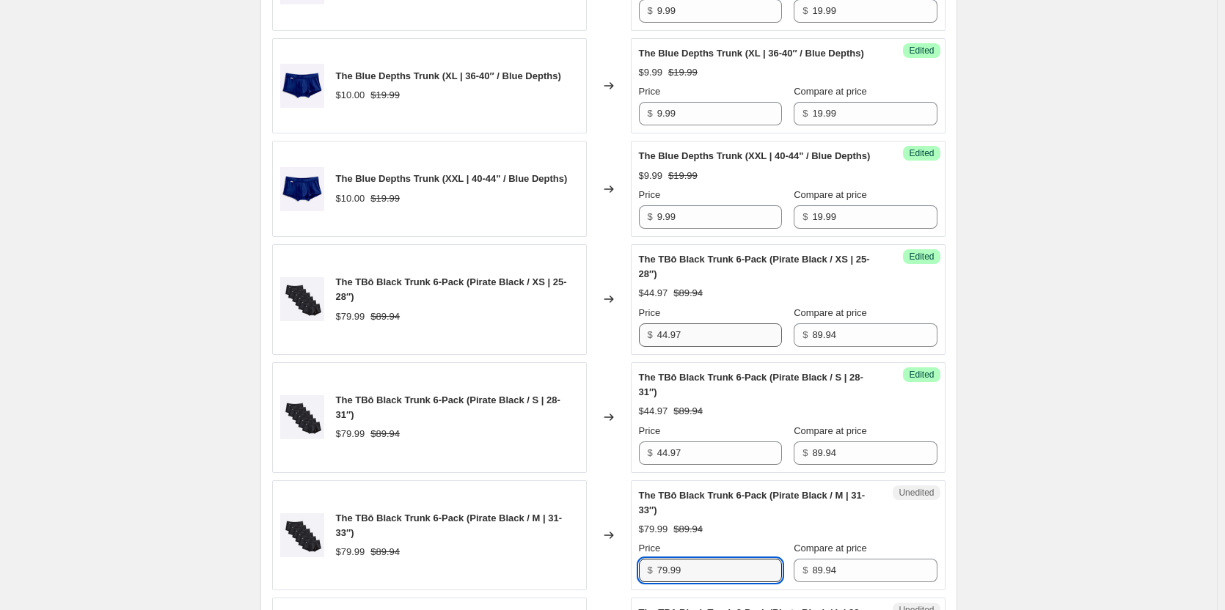
scroll to position [1471, 0]
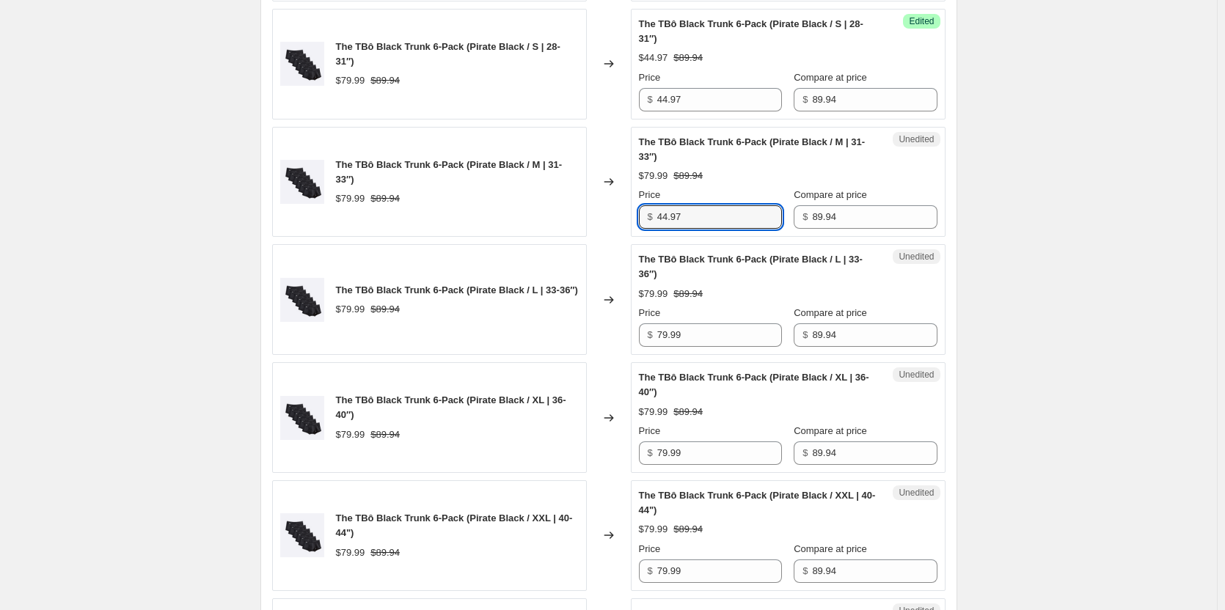
type input "44.97"
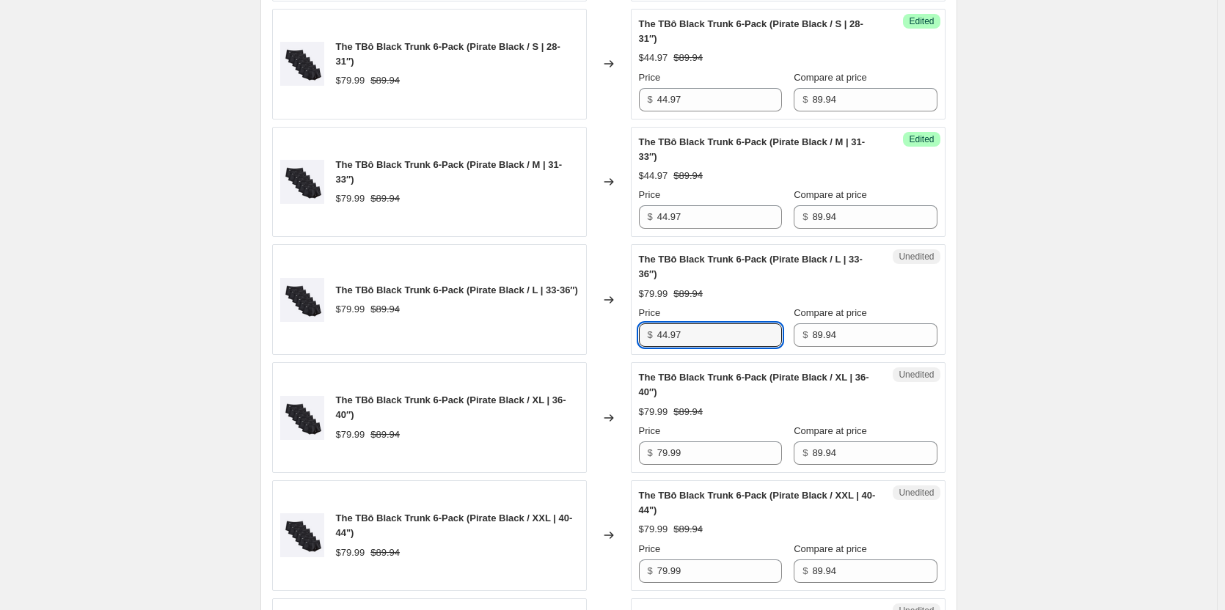
type input "44.97"
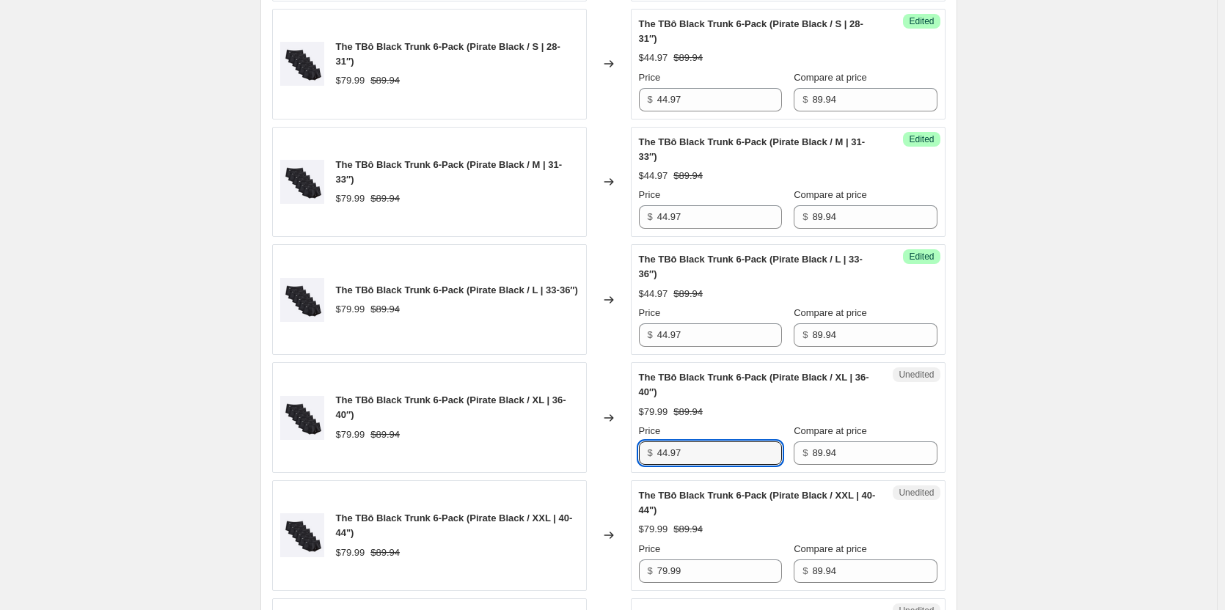
type input "44.97"
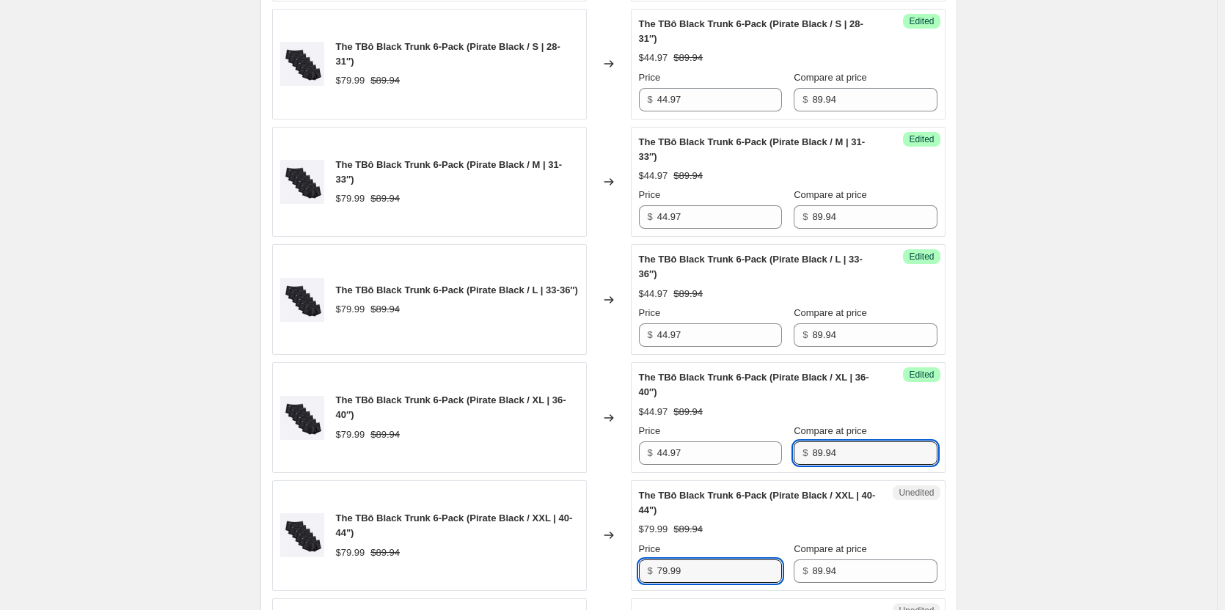
scroll to position [1825, 0]
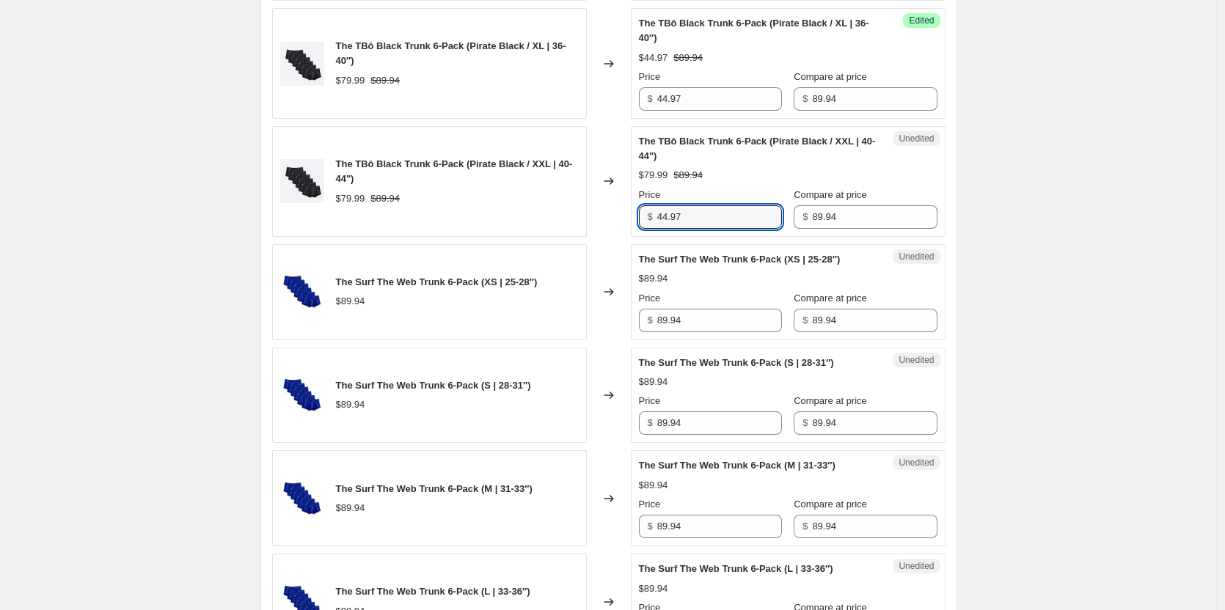
type input "44.97"
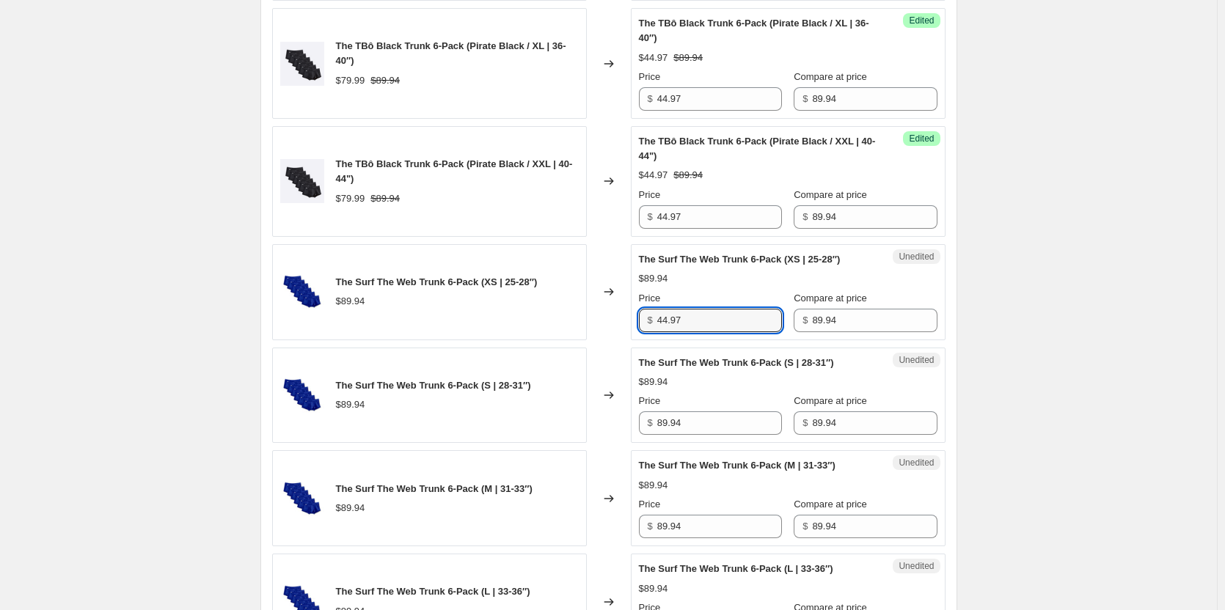
type input "44.97"
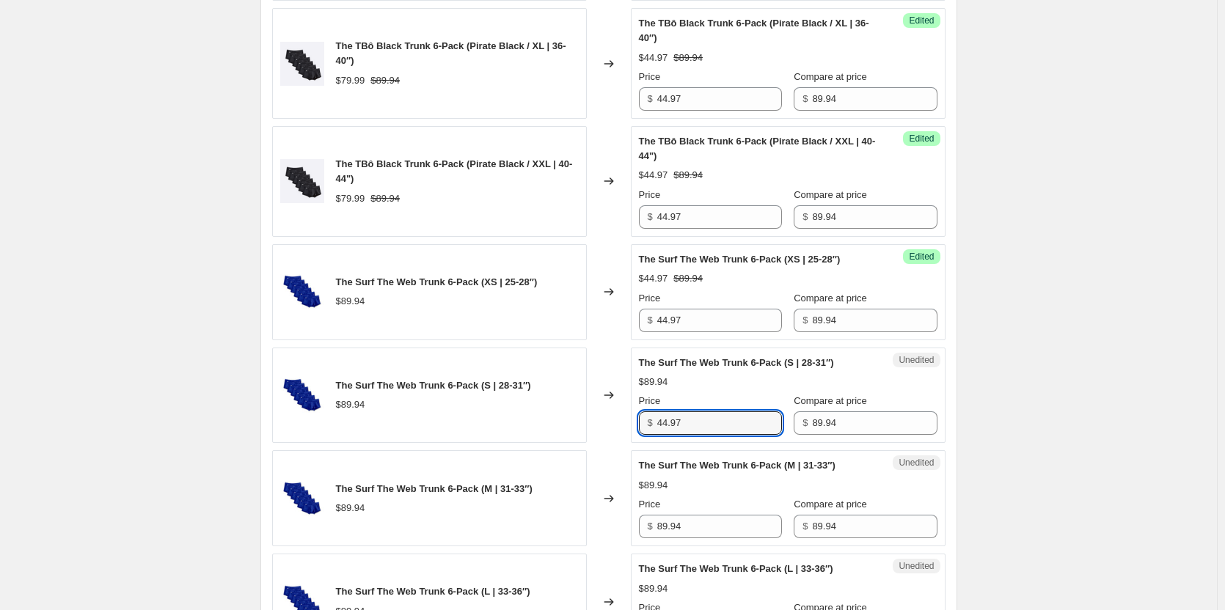
type input "44.97"
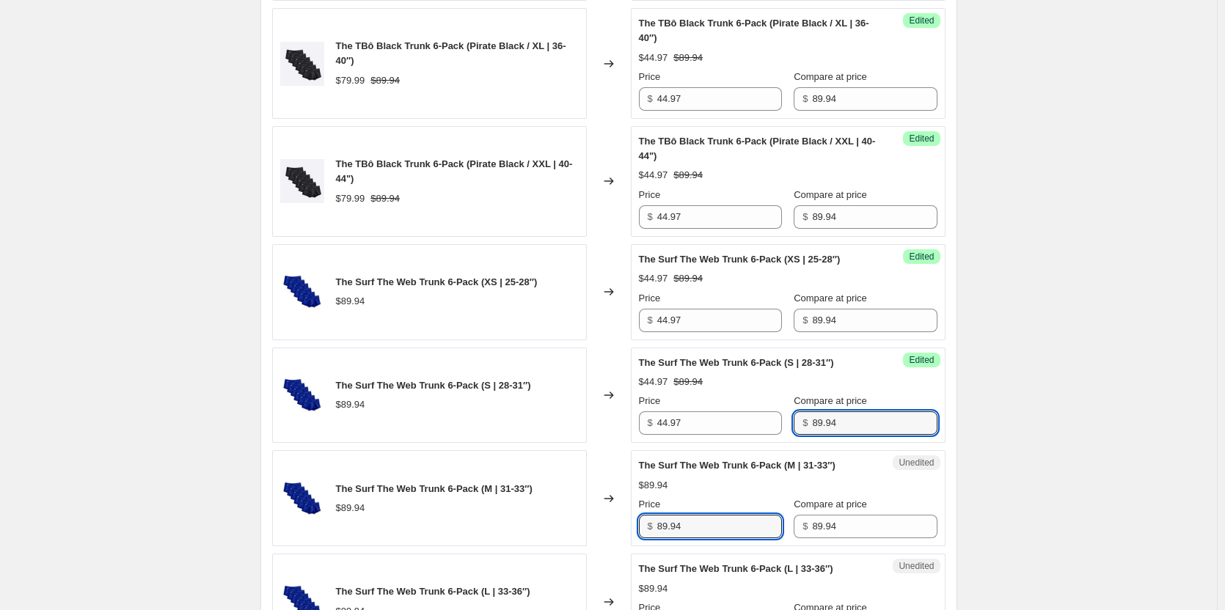
scroll to position [1842, 0]
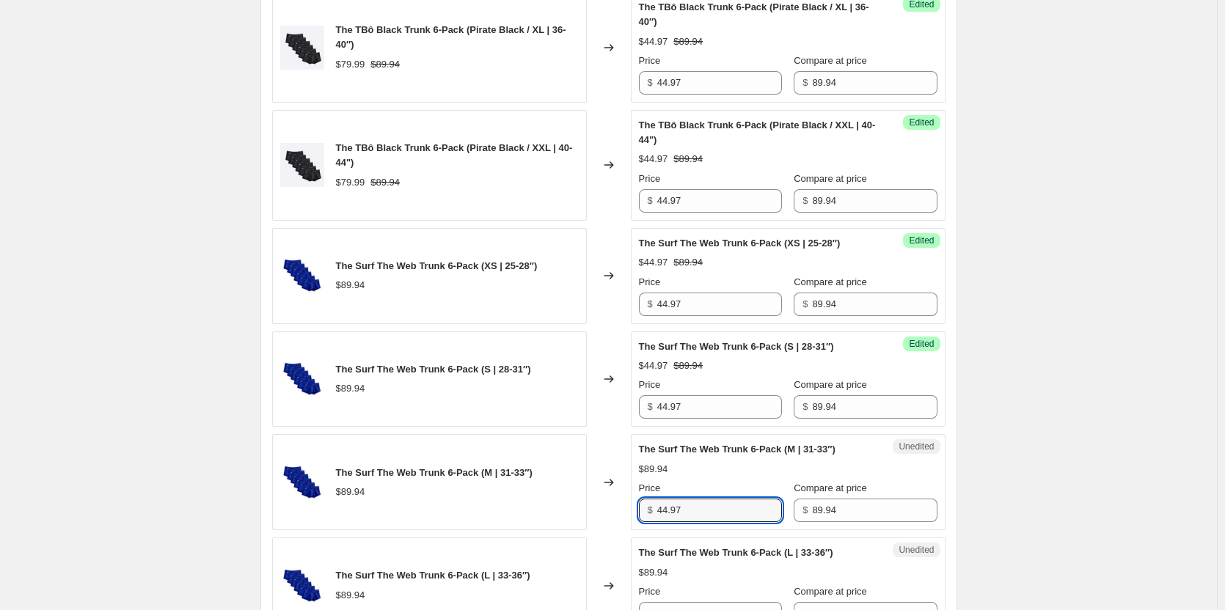
type input "44.97"
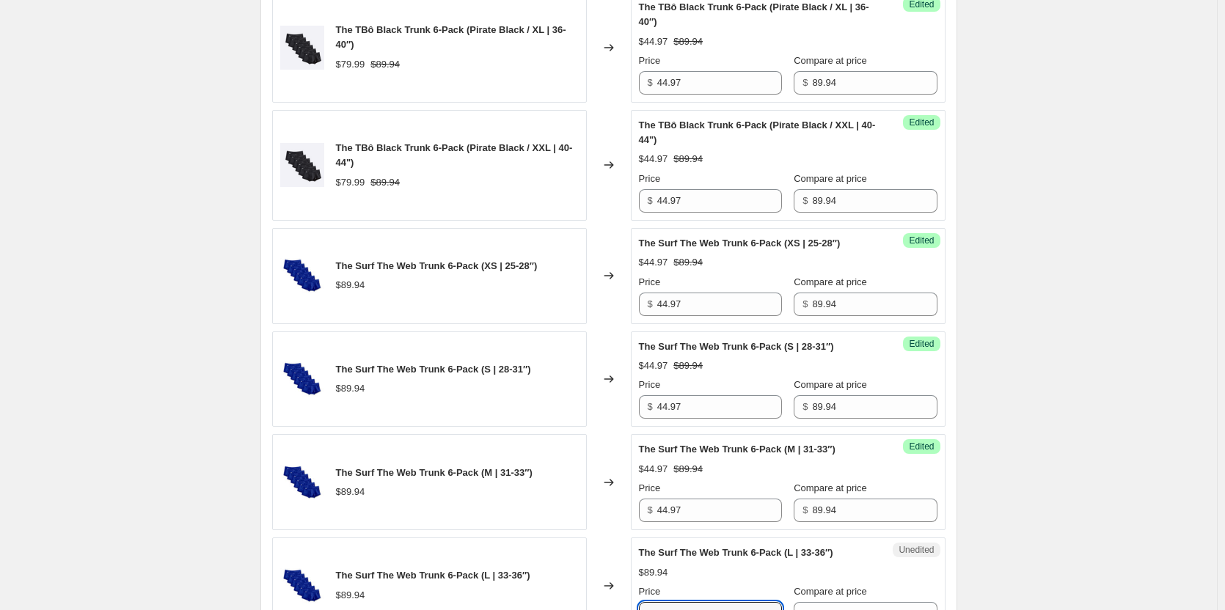
scroll to position [2238, 0]
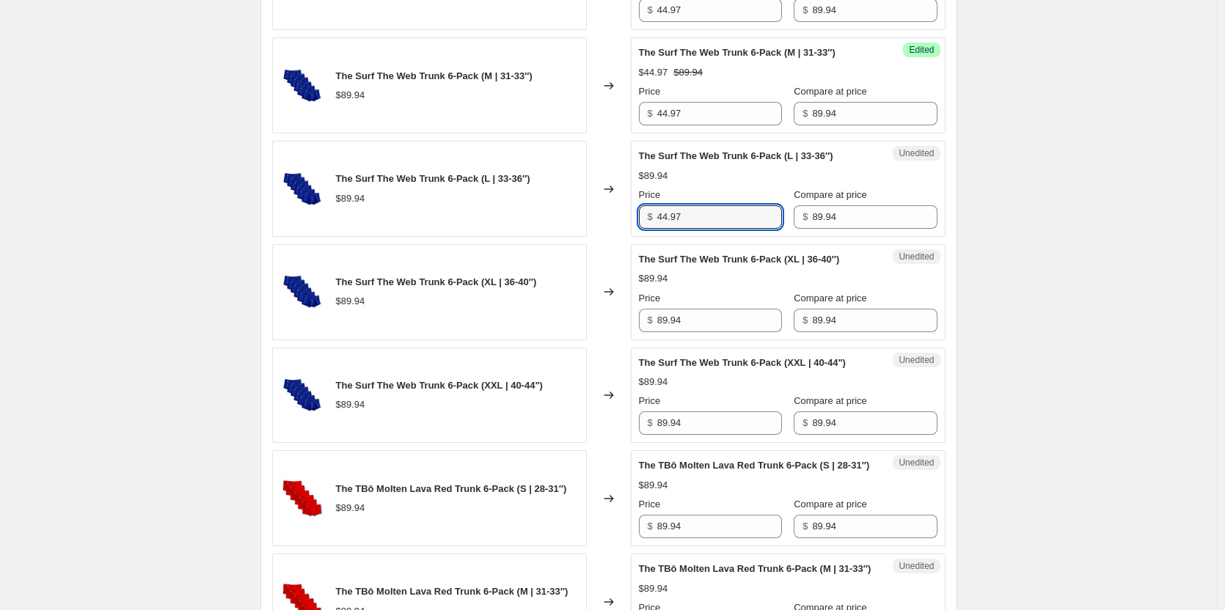
type input "44.97"
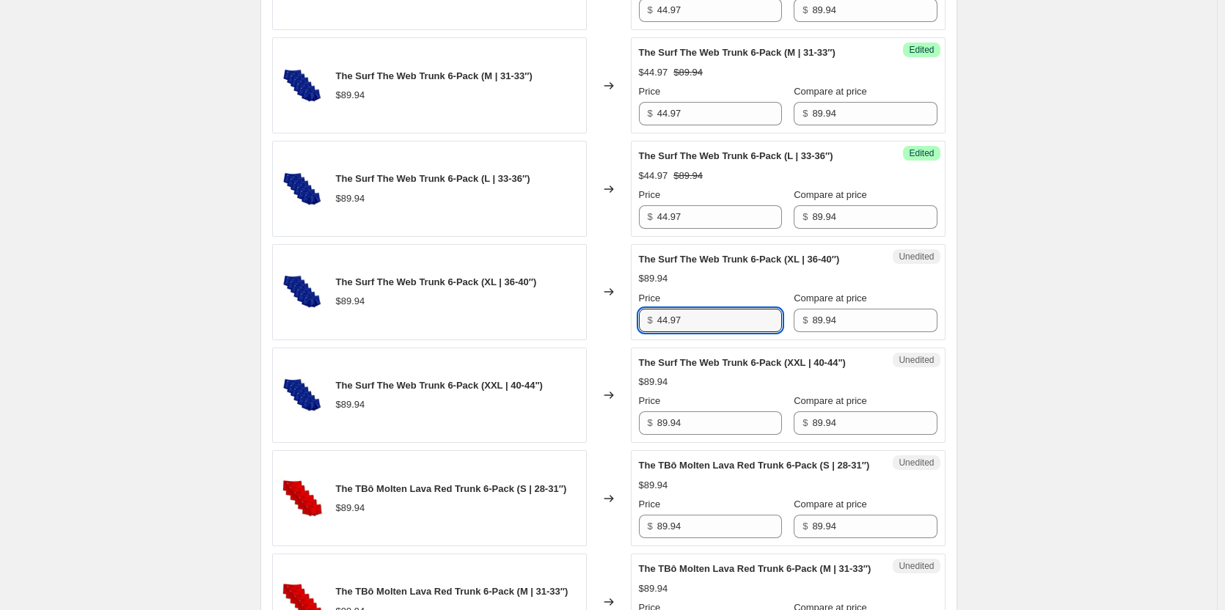
type input "44.97"
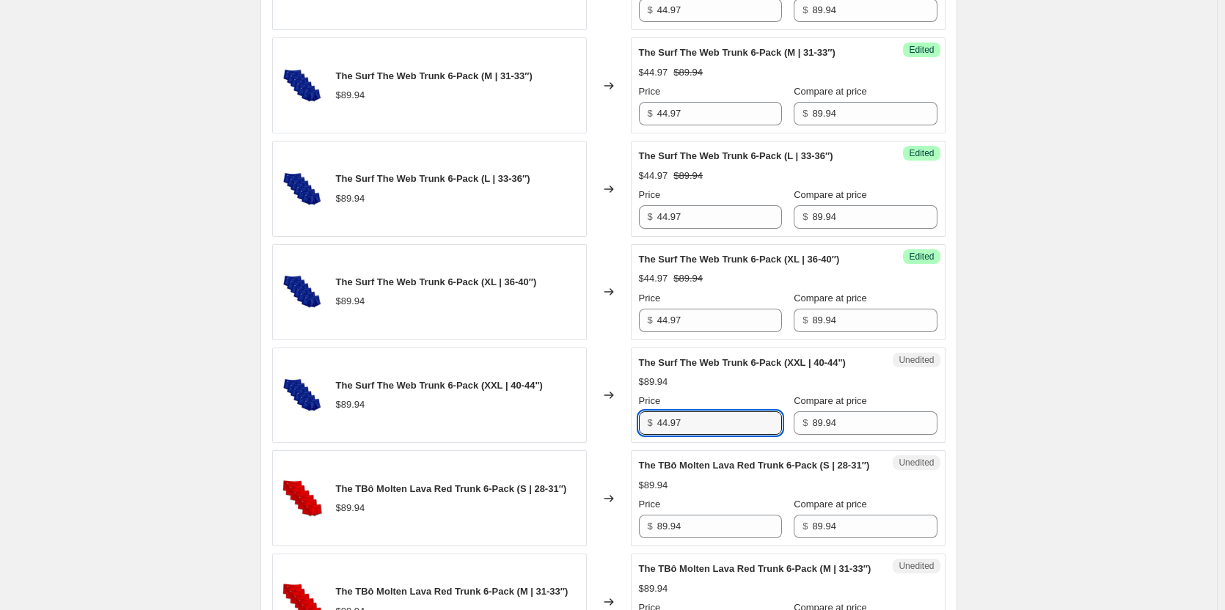
type input "44.97"
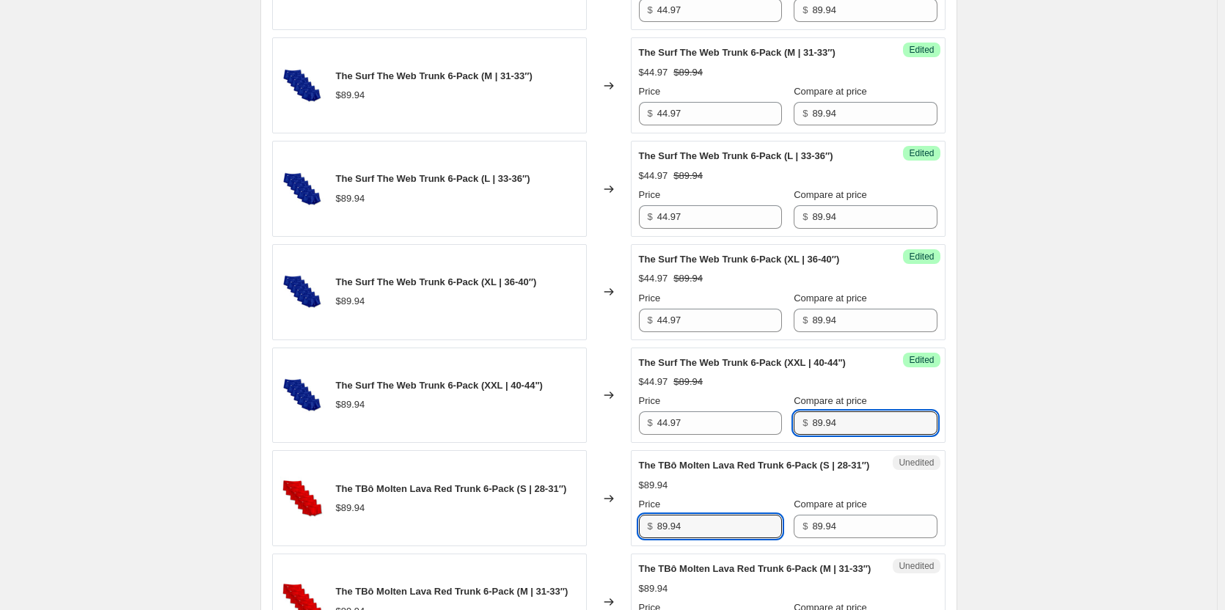
scroll to position [2562, 0]
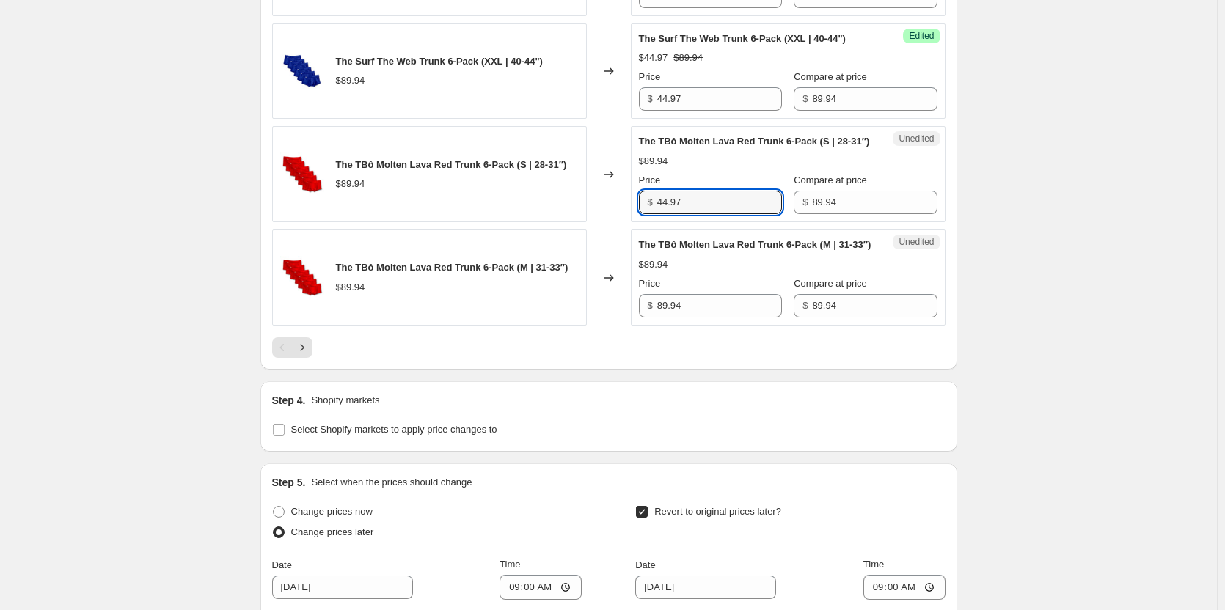
type input "44.97"
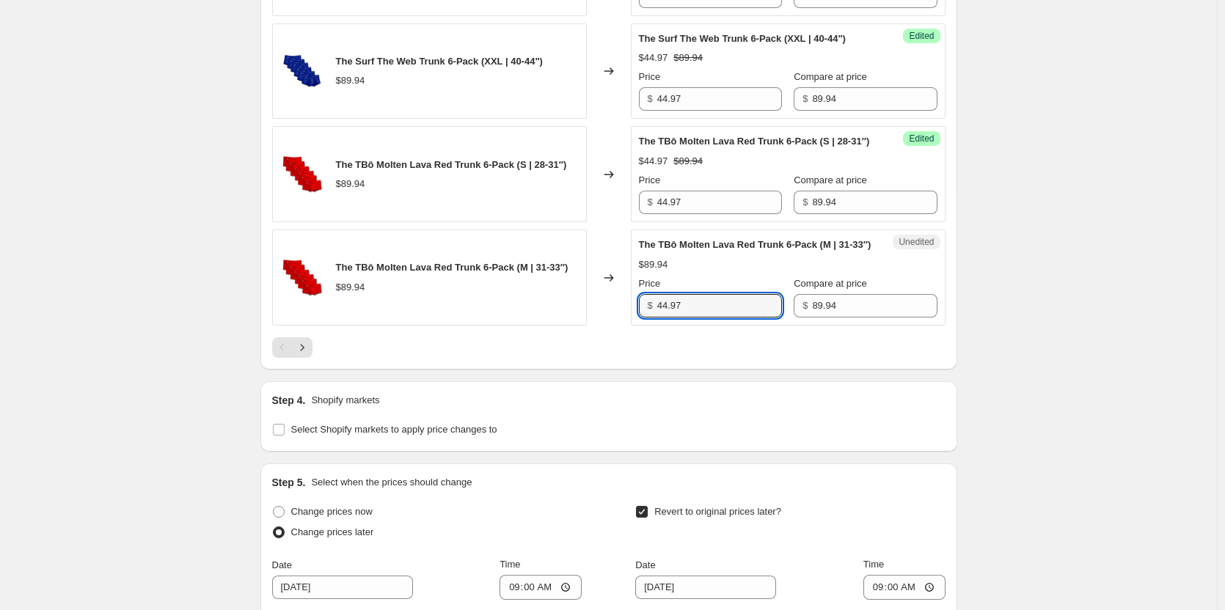
type input "44.97"
click at [307, 355] on icon "Next" at bounding box center [302, 347] width 15 height 15
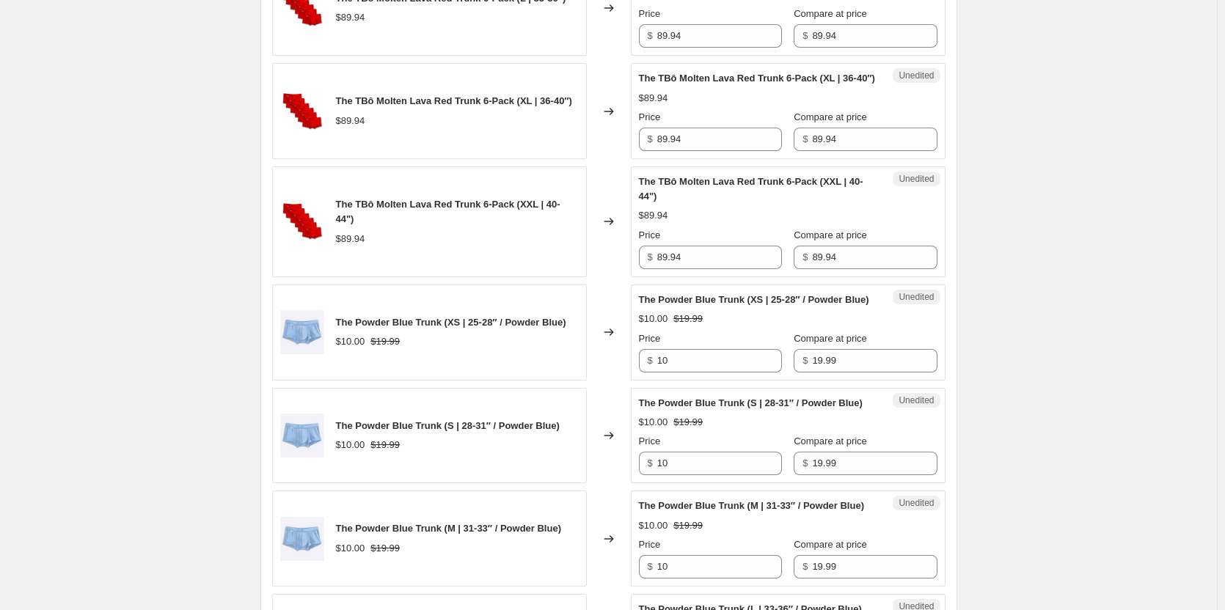
scroll to position [617, 0]
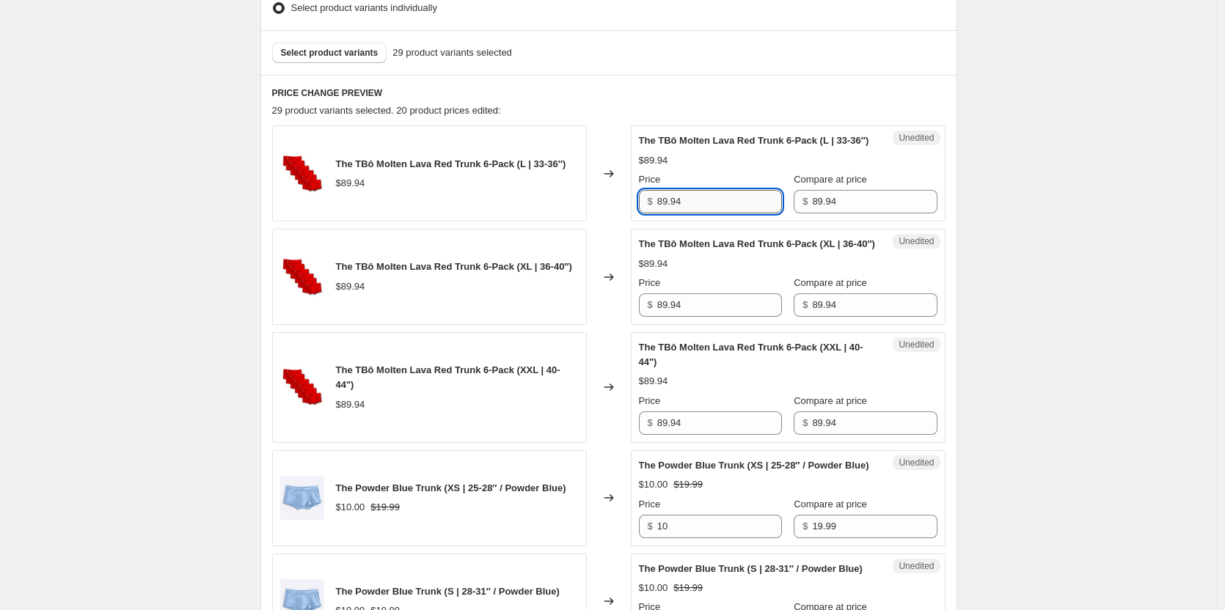
click at [715, 213] on input "89.94" at bounding box center [719, 201] width 125 height 23
type input "44.97"
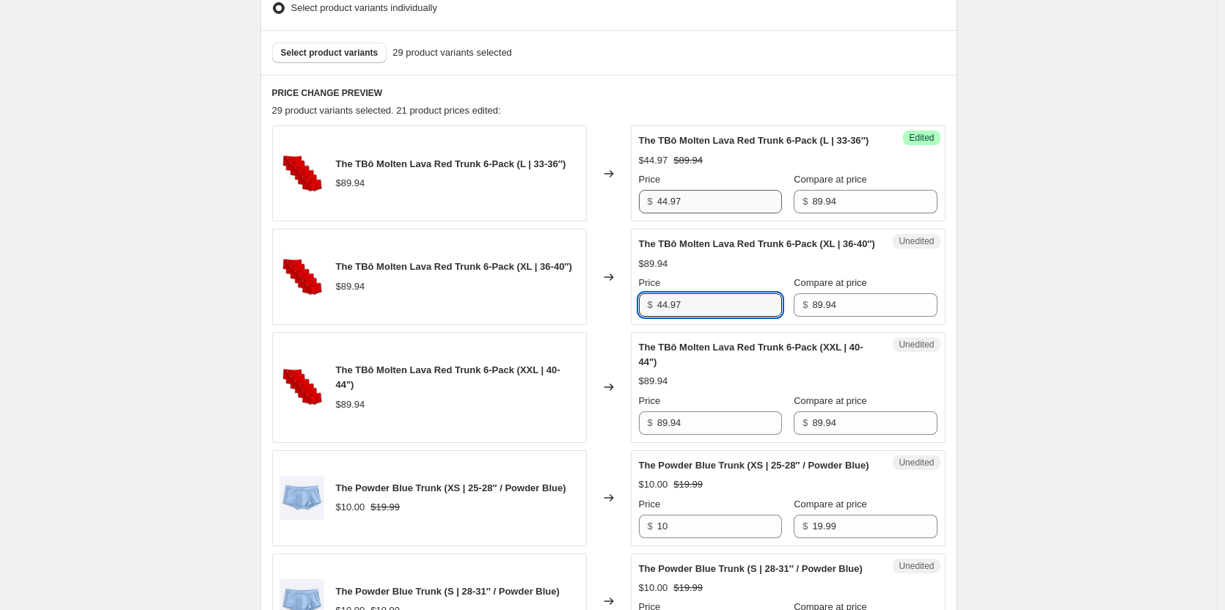
type input "44.97"
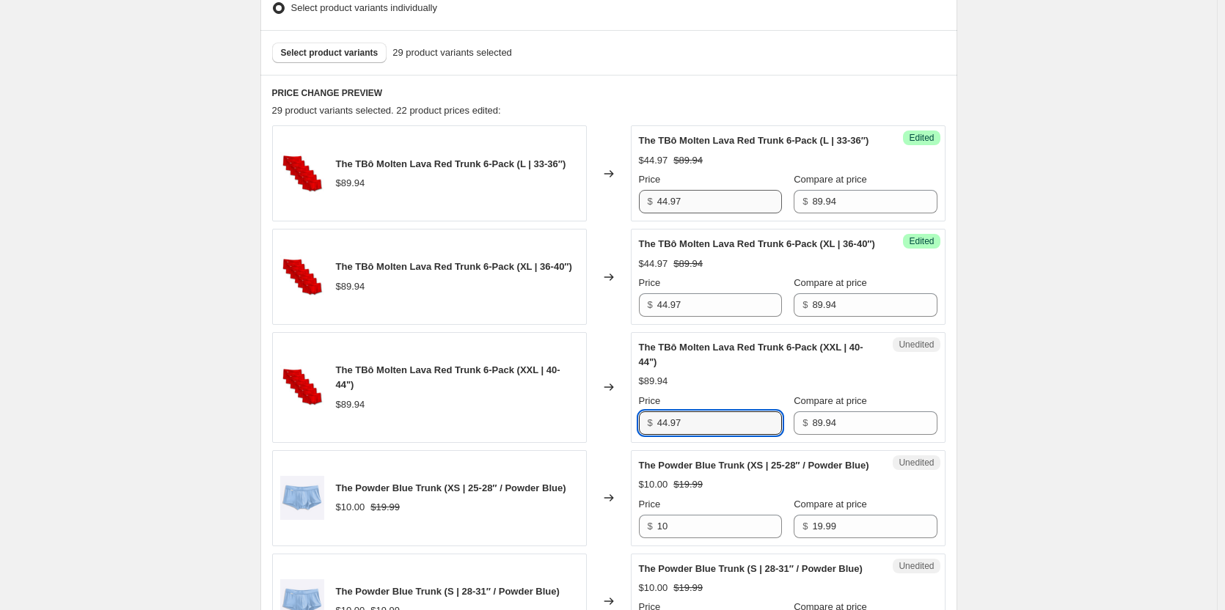
type input "44.97"
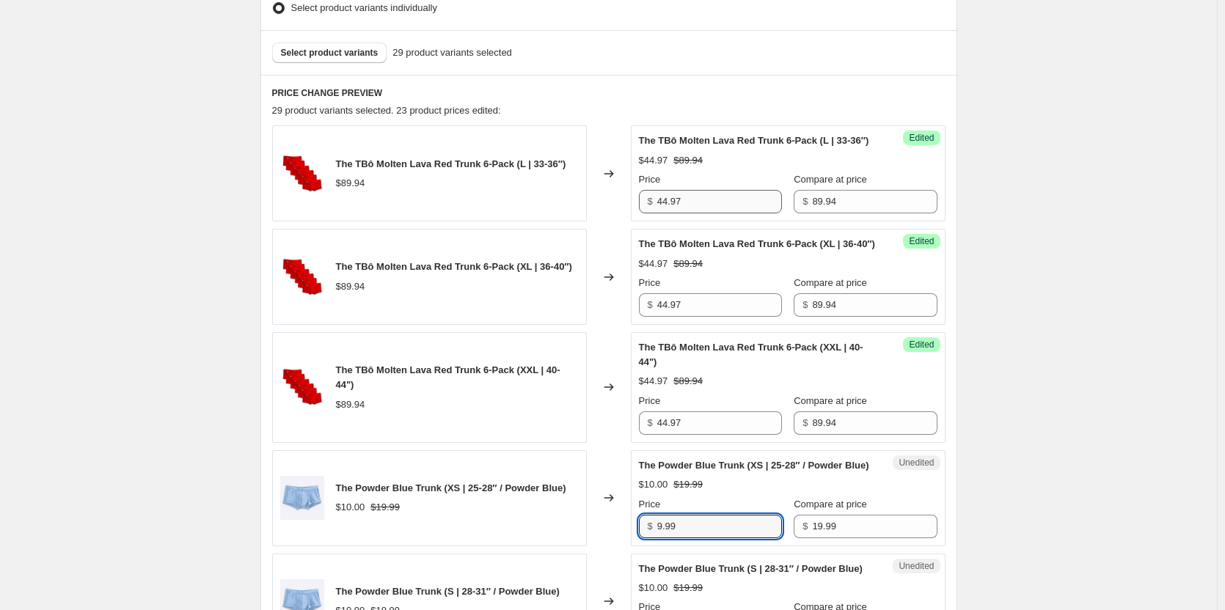
type input "9.99"
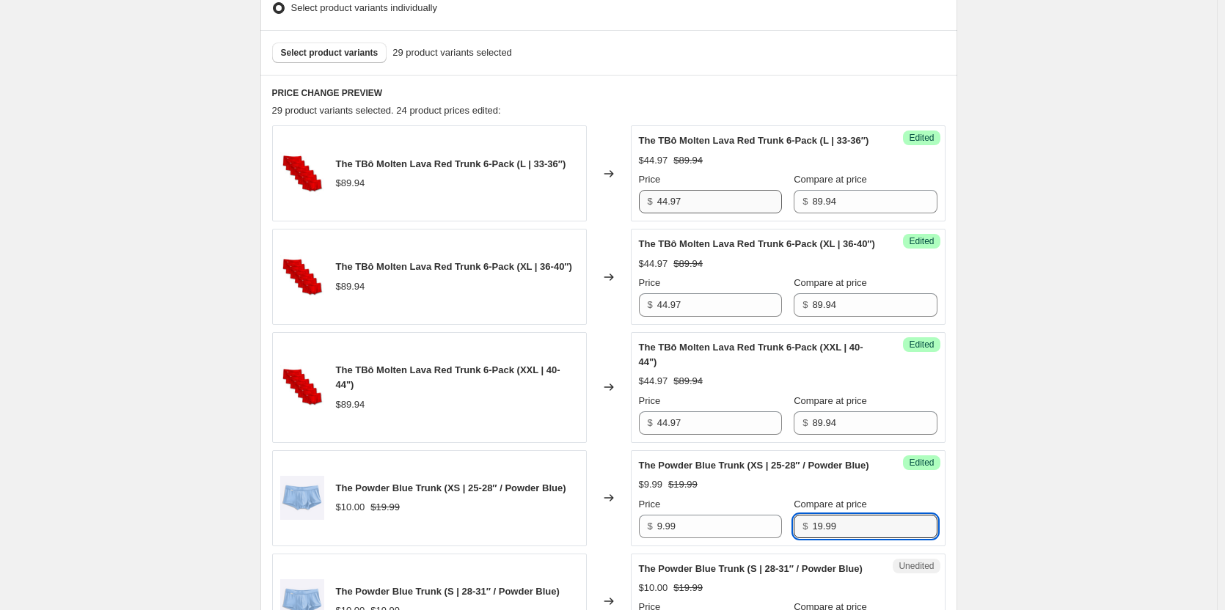
scroll to position [1000, 0]
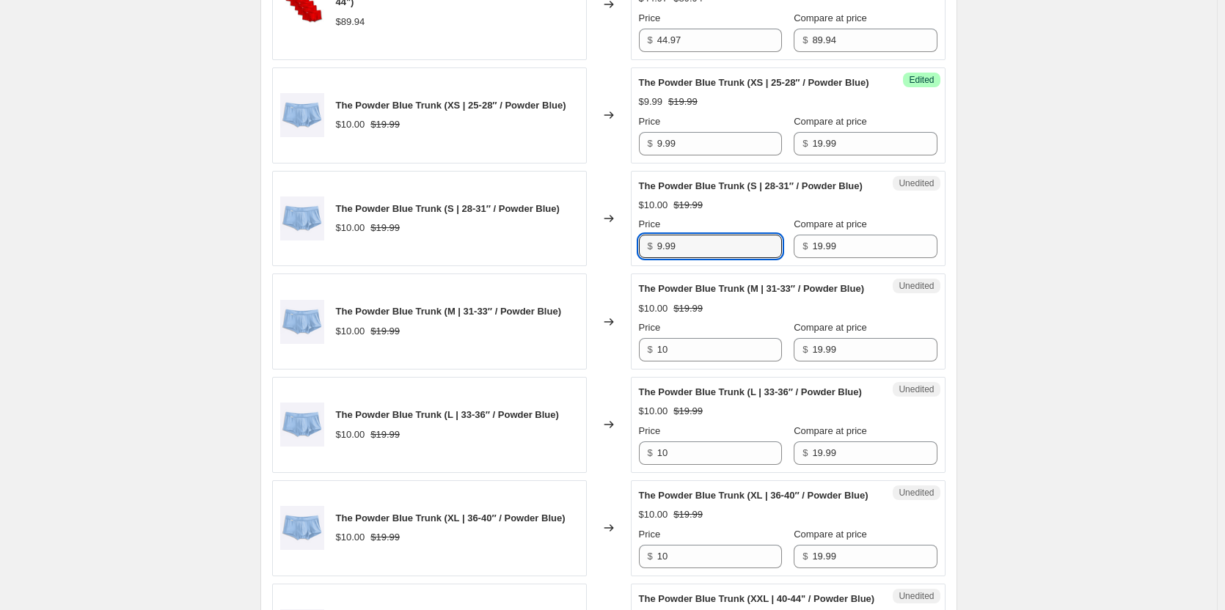
type input "9.99"
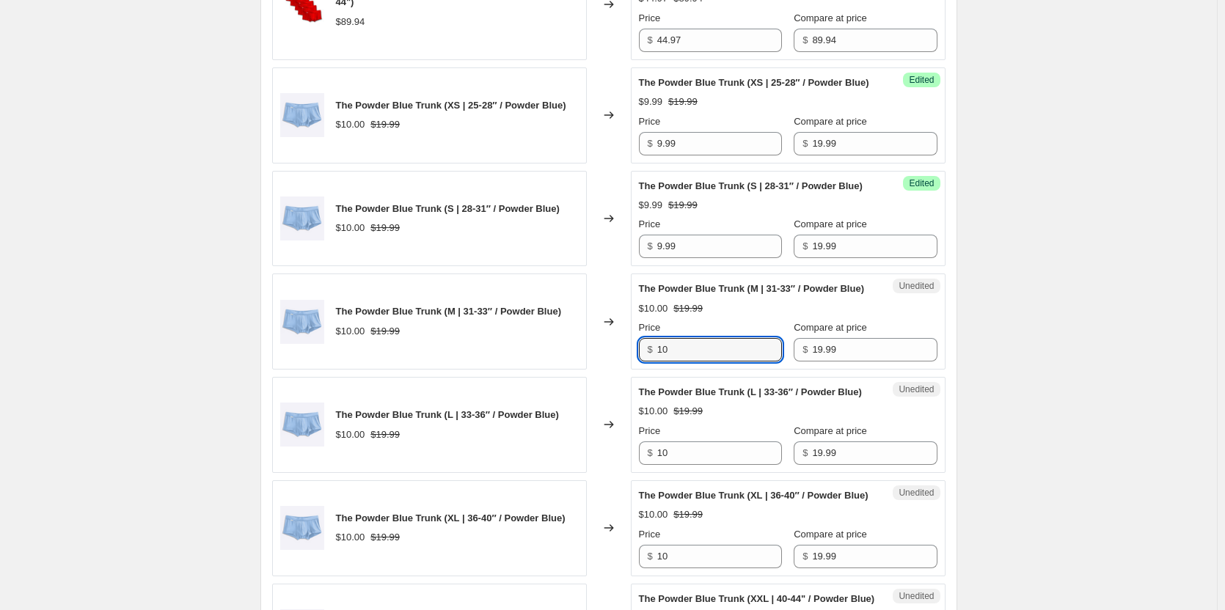
type input "7"
type input "9.99"
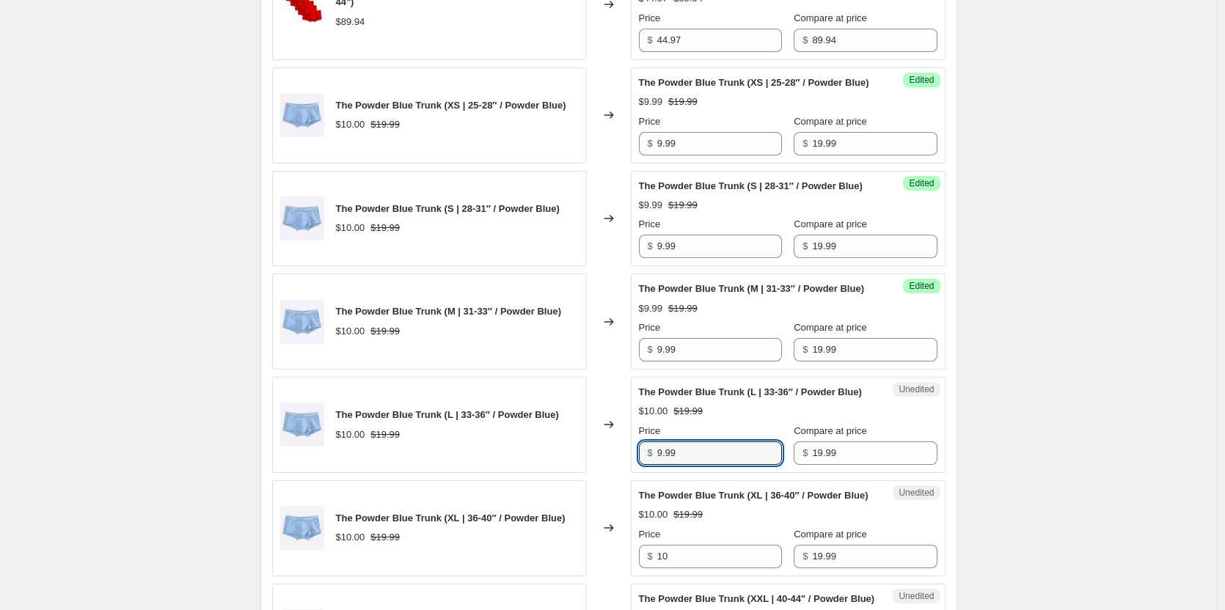
type input "9.99"
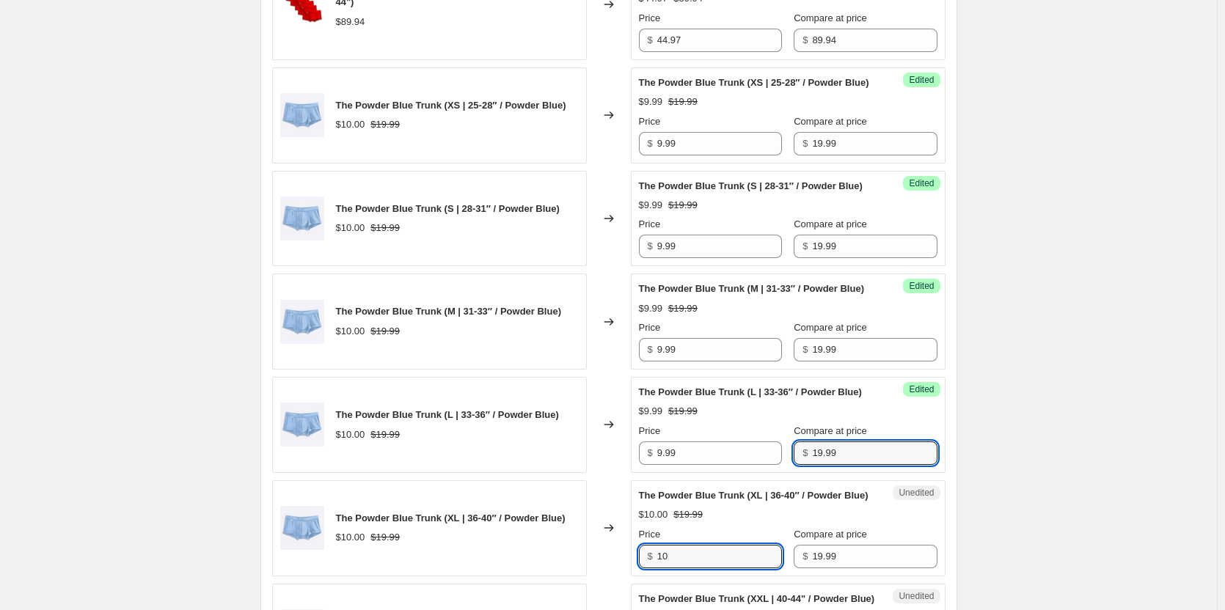
scroll to position [1354, 0]
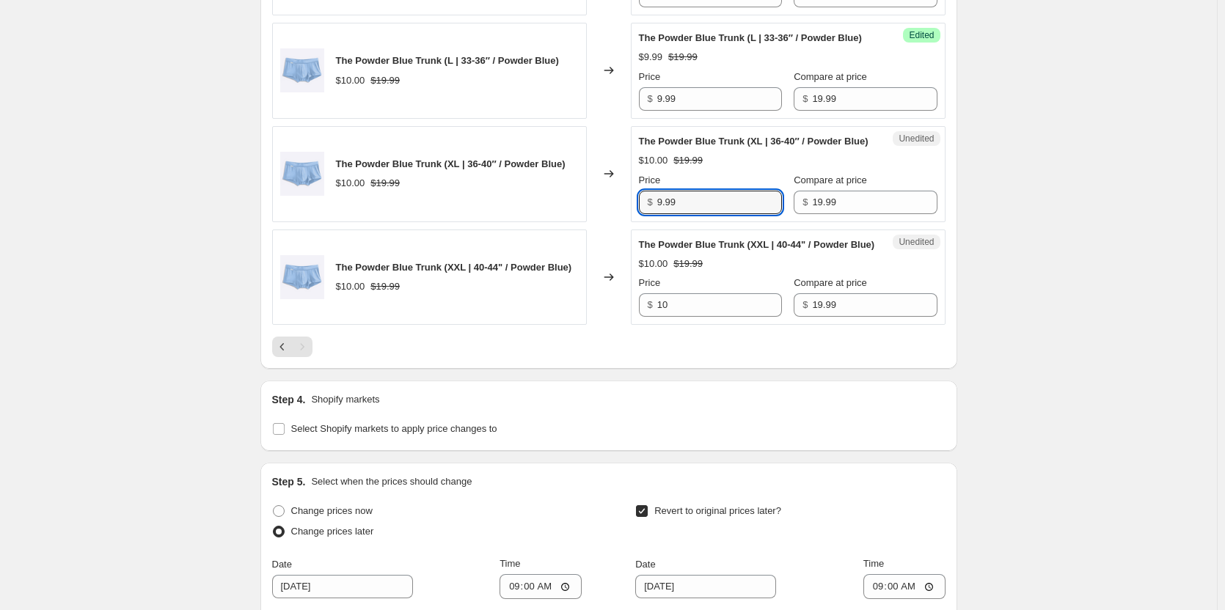
type input "9.99"
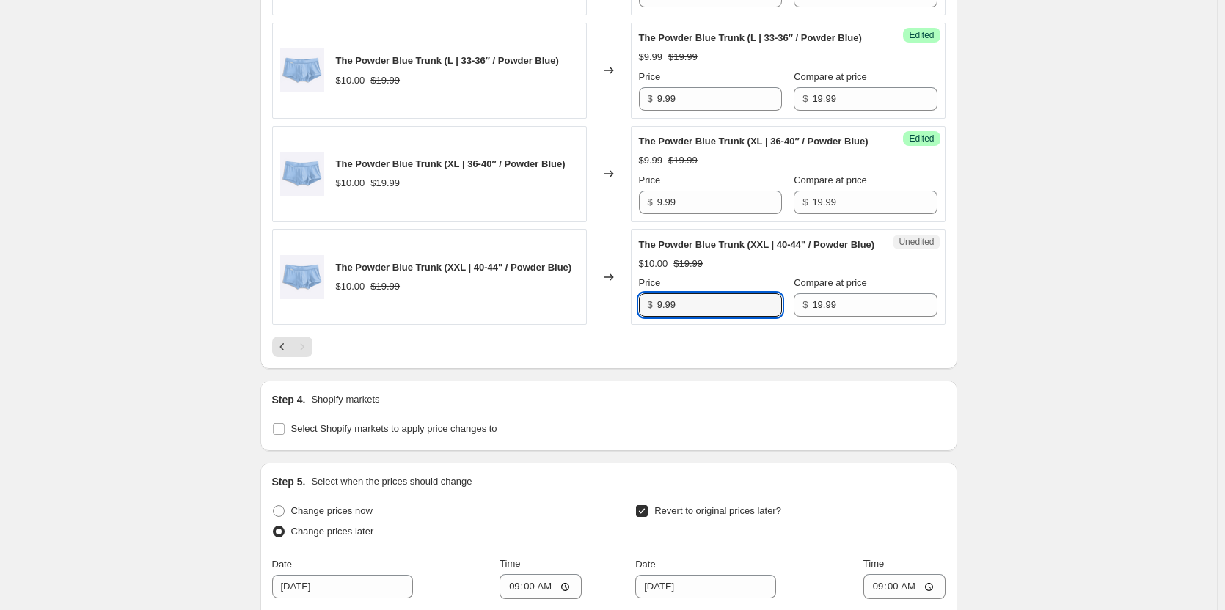
type input "9.99"
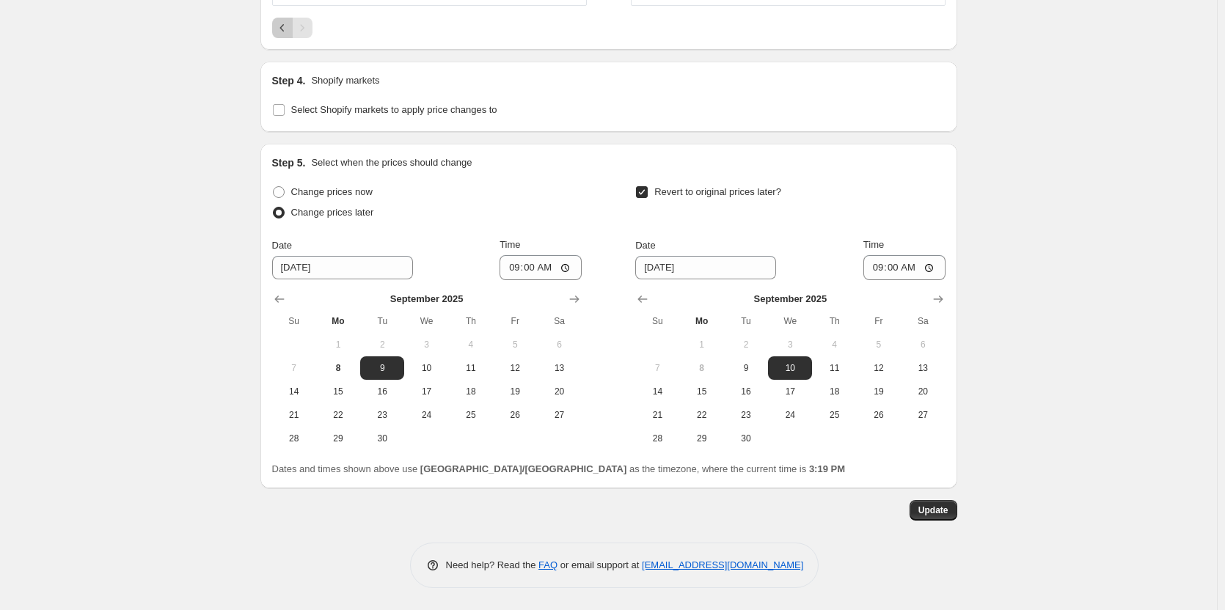
scroll to position [1790, 0]
click at [933, 511] on span "Update" at bounding box center [933, 511] width 30 height 12
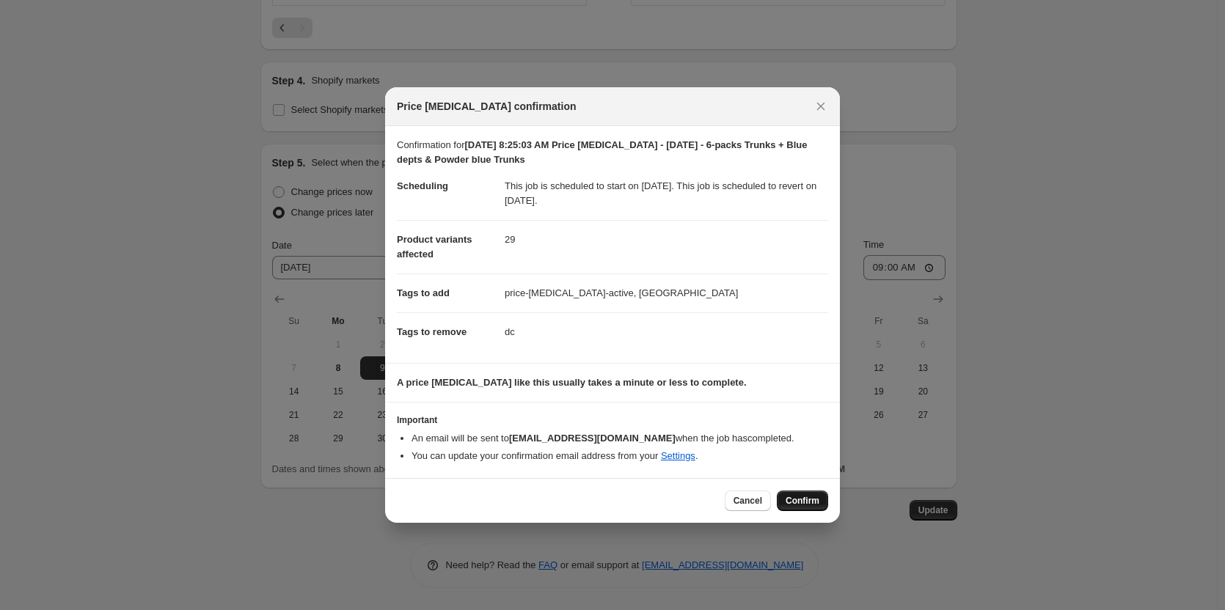
click at [810, 502] on span "Confirm" at bounding box center [802, 501] width 34 height 12
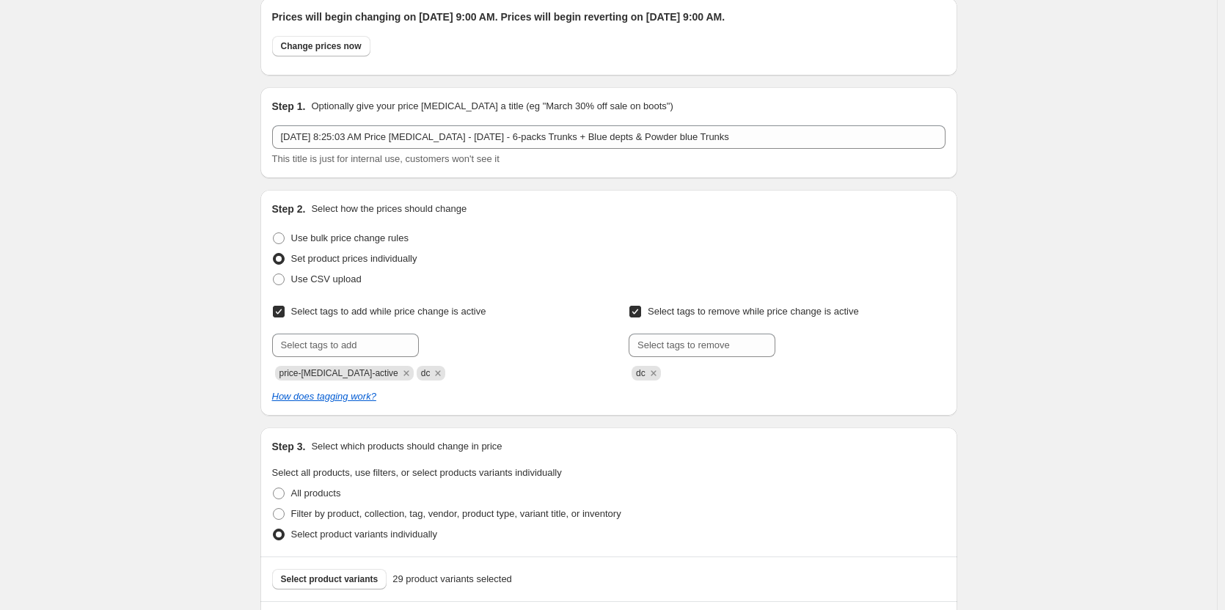
scroll to position [0, 0]
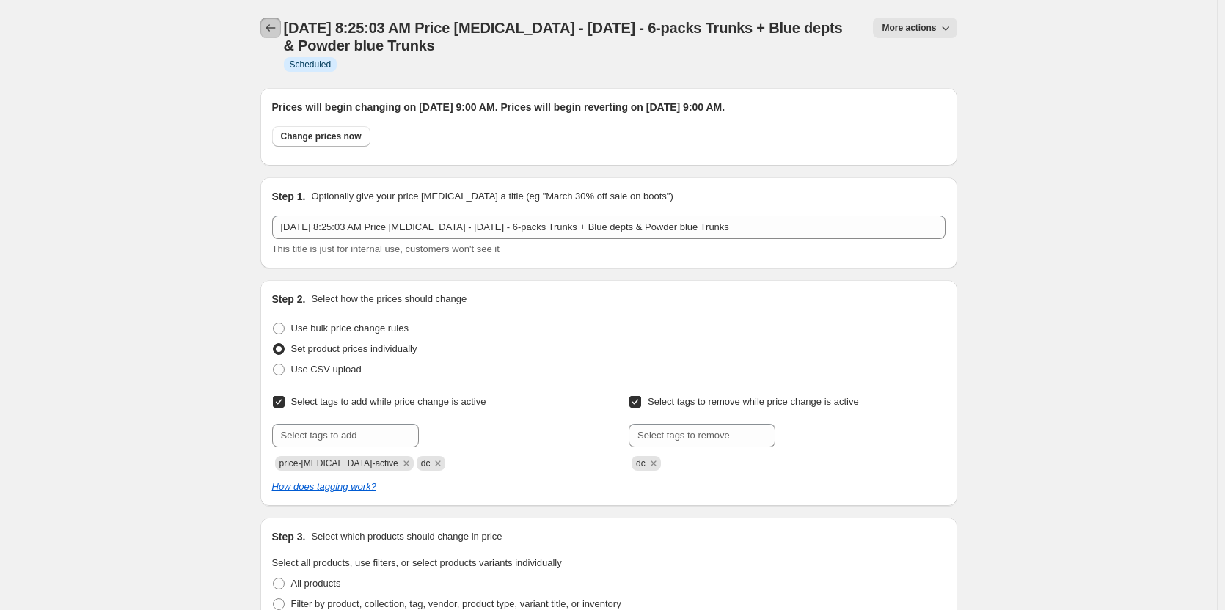
click at [278, 28] on icon "Price change jobs" at bounding box center [270, 28] width 15 height 15
